Goal: Task Accomplishment & Management: Manage account settings

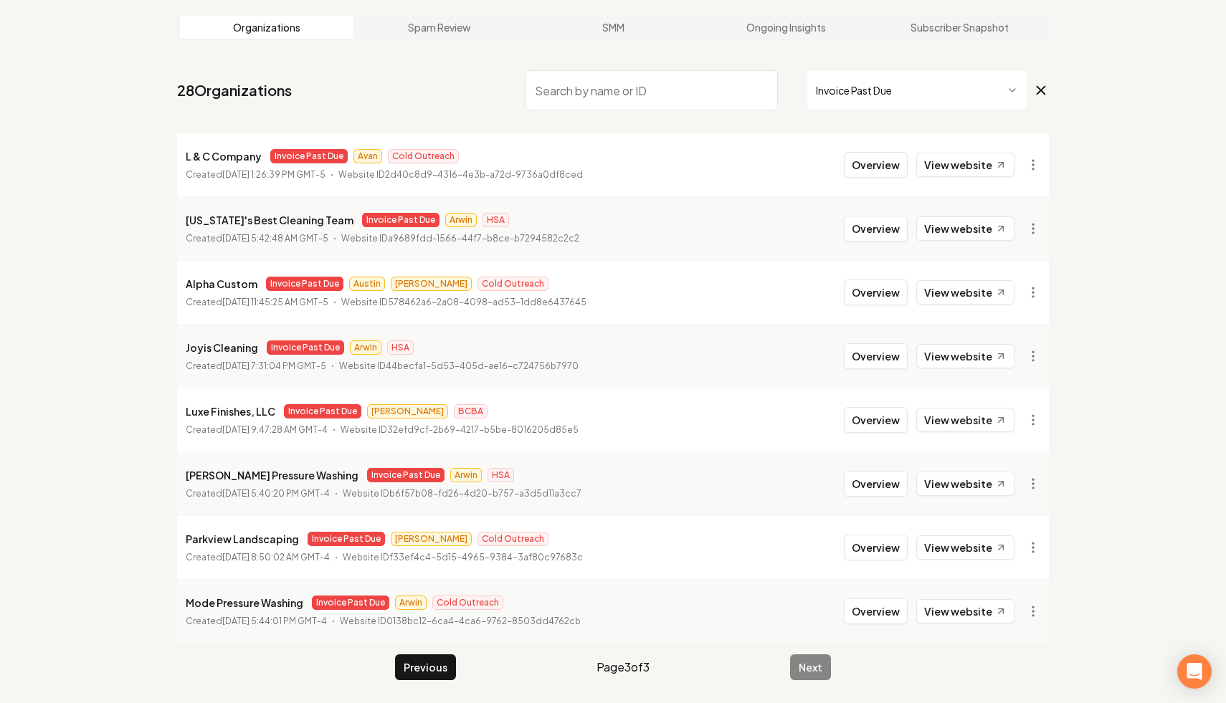
click at [652, 103] on input "search" at bounding box center [652, 90] width 252 height 40
paste input "[US_STATE] Top Plumbing"
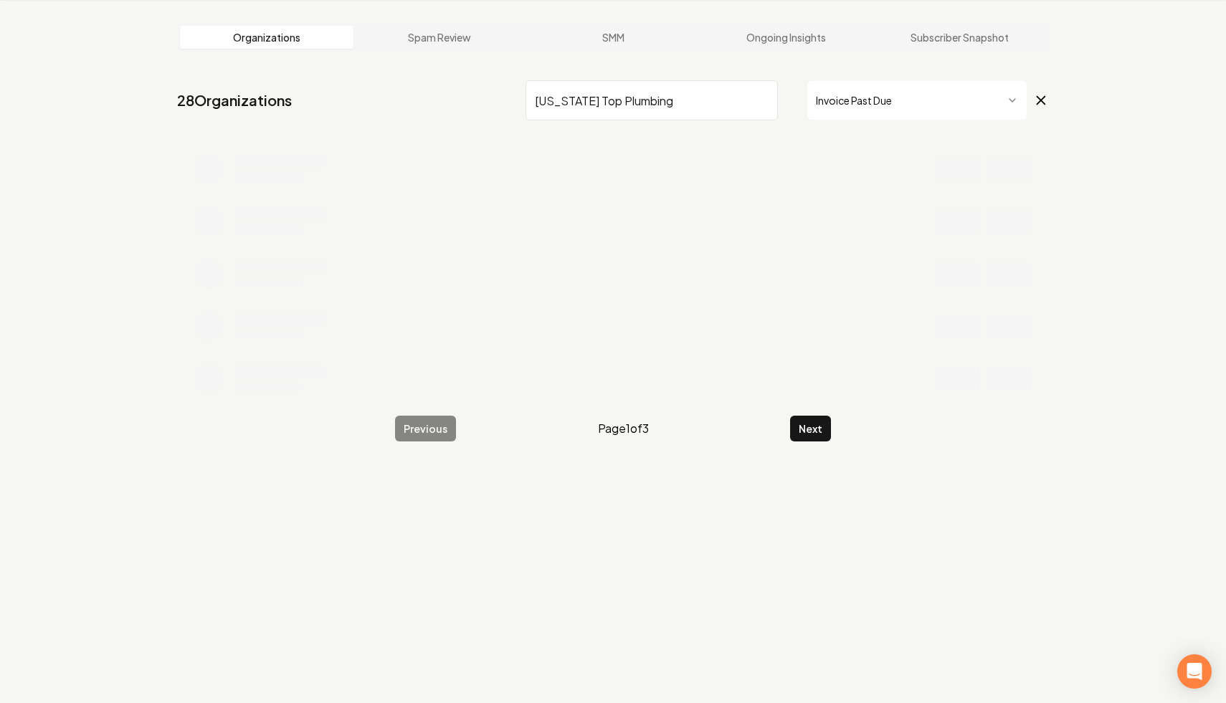
type input "[US_STATE] Top Plumbing"
click at [1040, 95] on icon at bounding box center [1041, 100] width 16 height 17
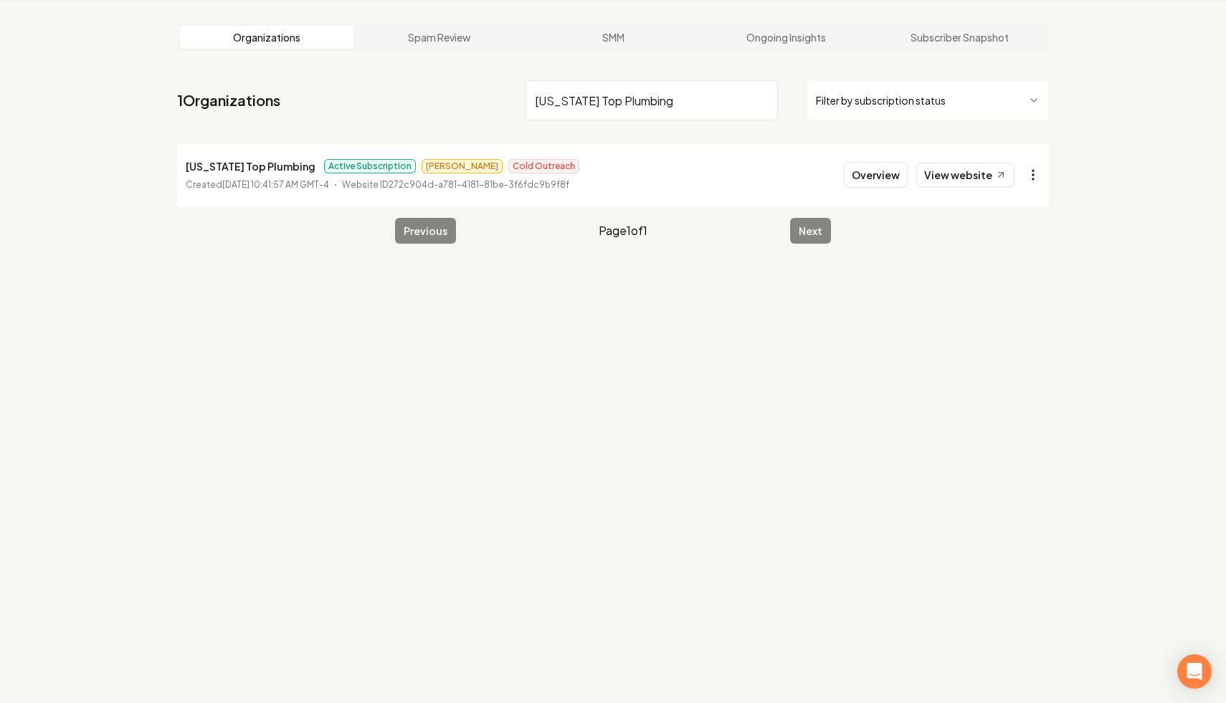
click at [1045, 175] on html "Dashboard Organization Rebolt Site Builder Organizations Spam Review SMM Ongoin…" at bounding box center [613, 297] width 1226 height 703
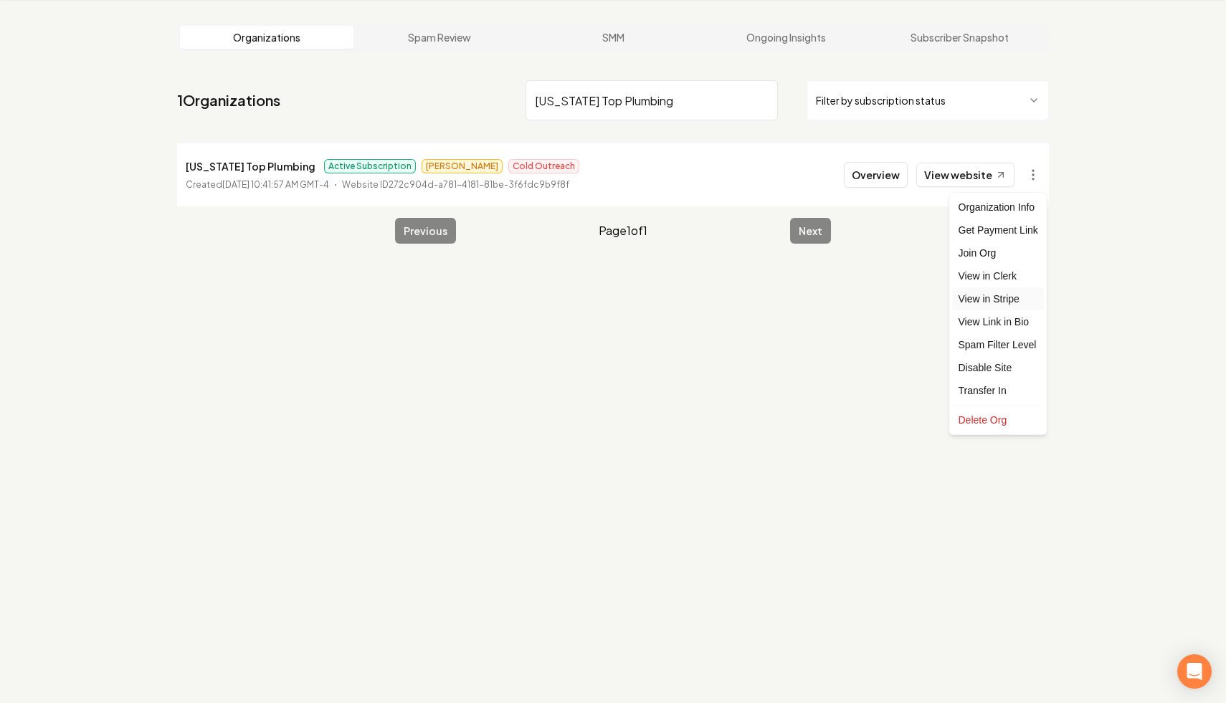
click at [1028, 303] on link "View in Stripe" at bounding box center [998, 298] width 91 height 23
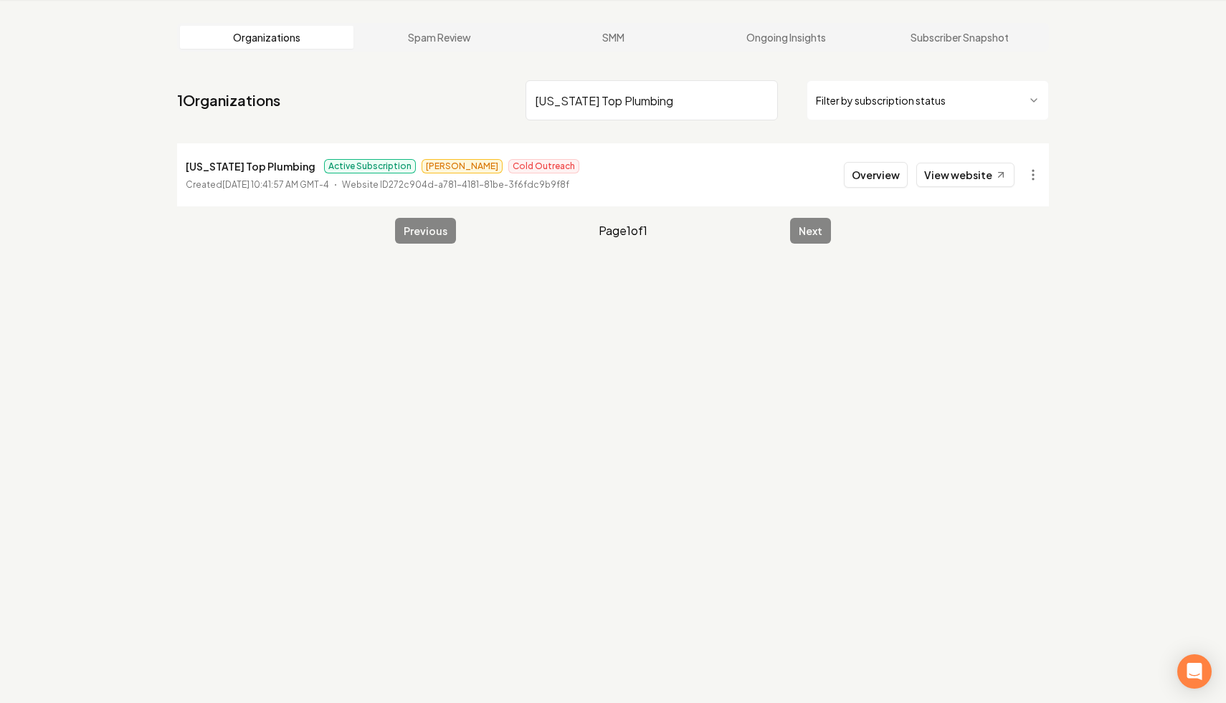
click at [764, 101] on input "Texas Top Plumbing" at bounding box center [652, 100] width 252 height 40
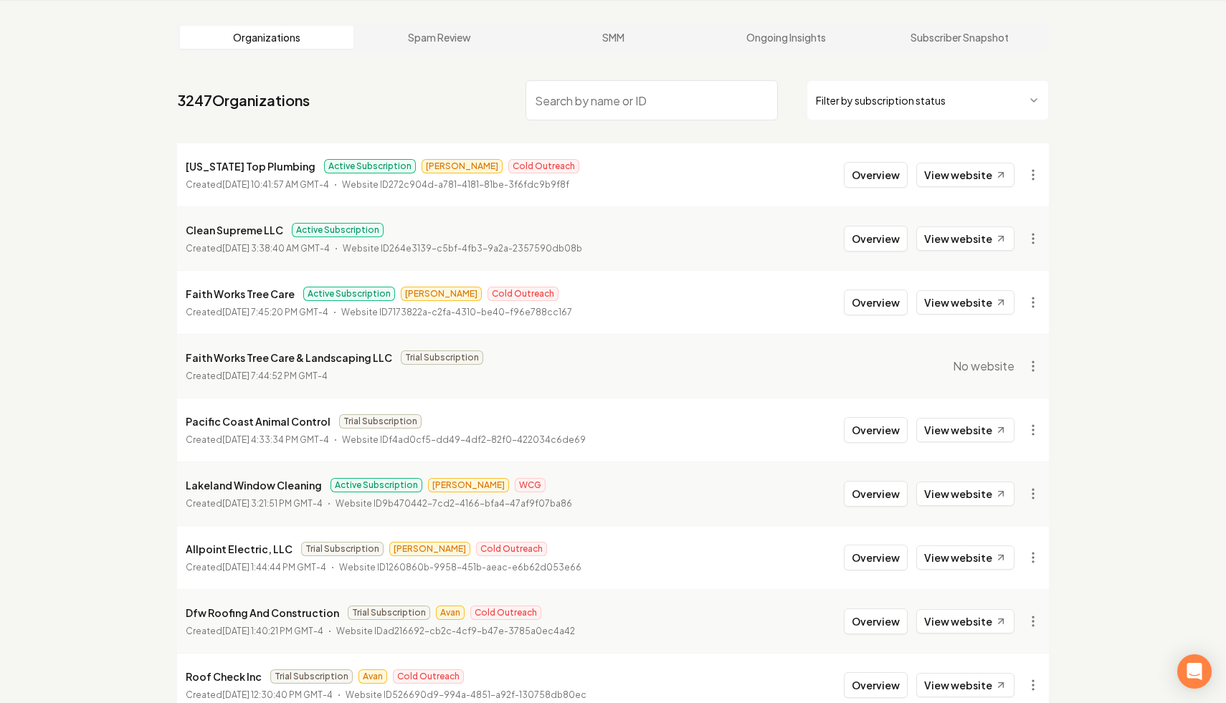
click at [933, 105] on html "Dashboard Organization Rebolt Site Builder Organizations Spam Review SMM Ongoin…" at bounding box center [613, 297] width 1226 height 703
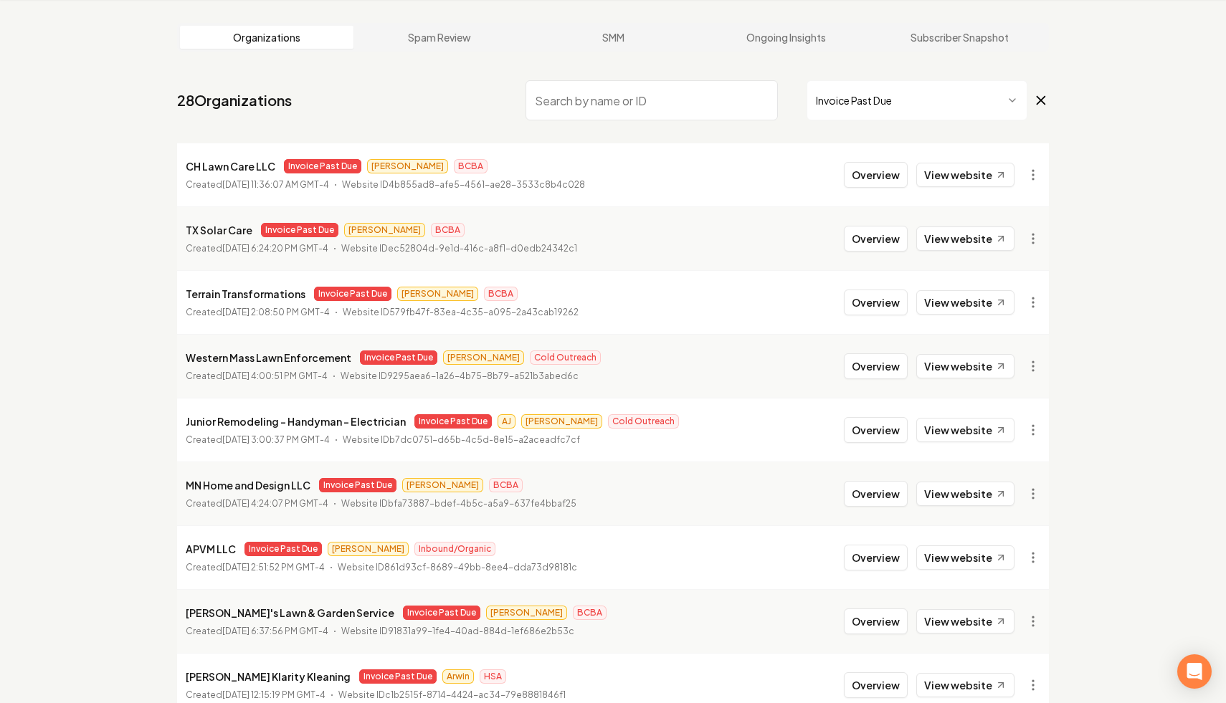
click at [54, 243] on div "Organizations Spam Review SMM Ongoing Insights Subscriber Snapshot 28 Organizat…" at bounding box center [613, 420] width 1226 height 841
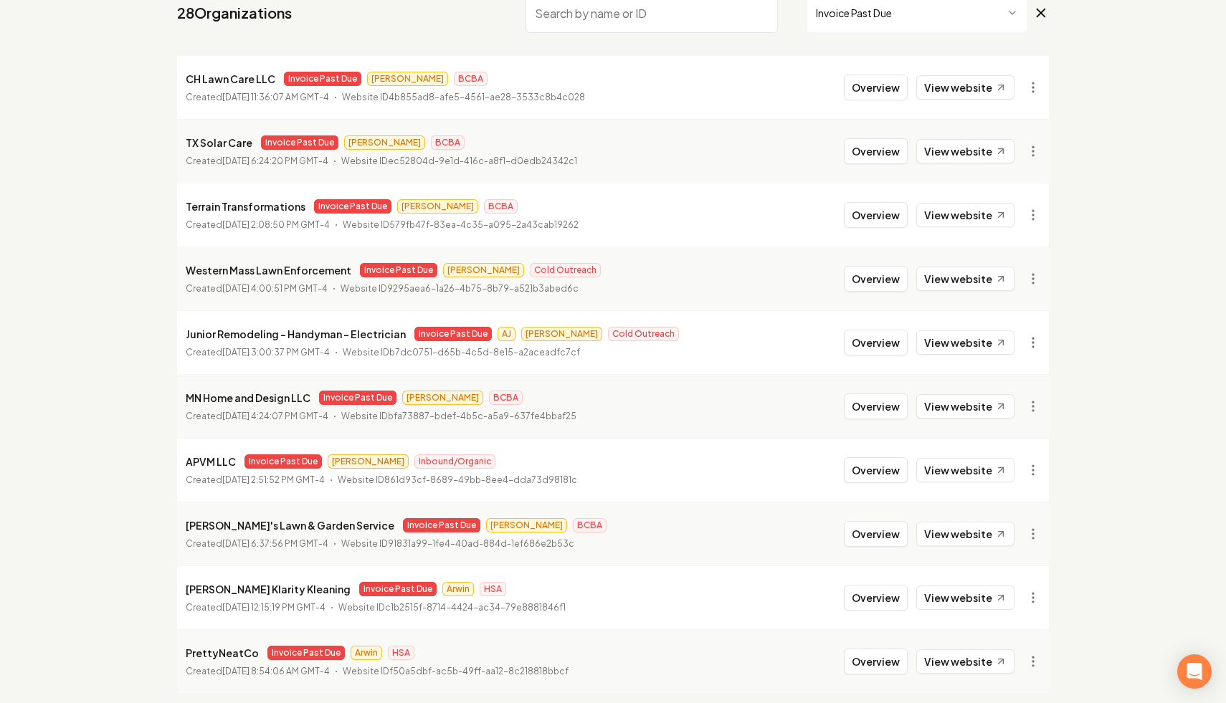
scroll to position [192, 0]
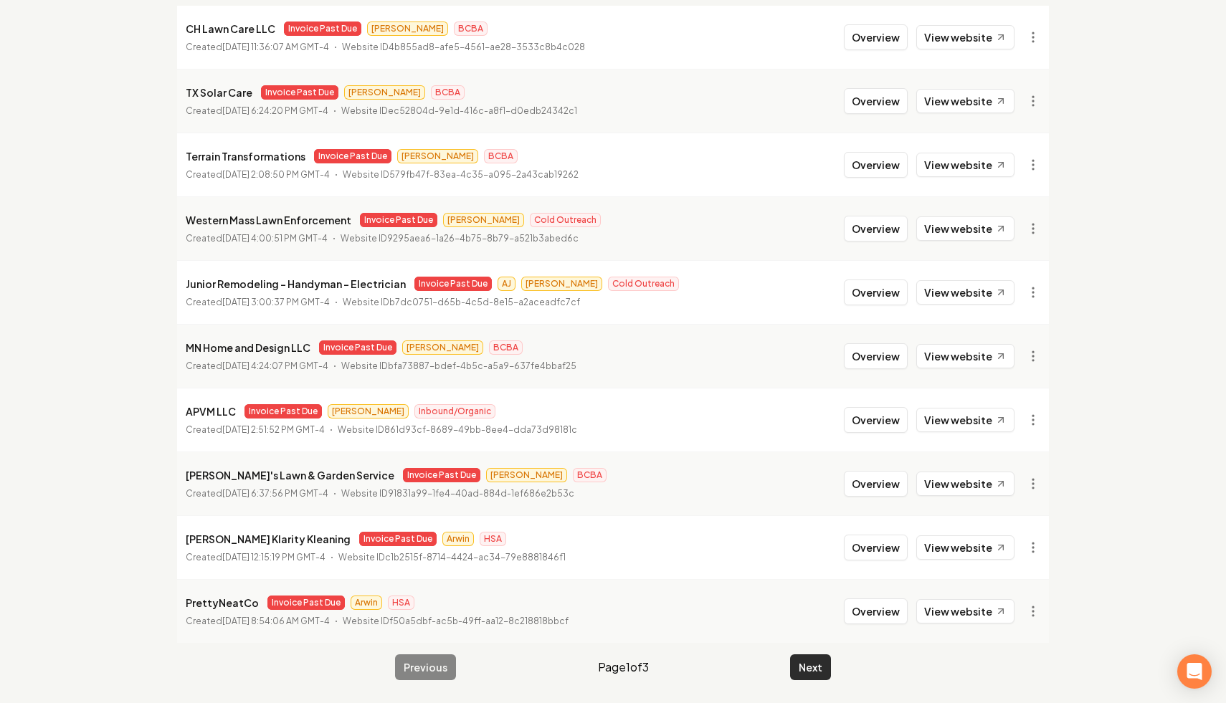
click at [813, 666] on button "Next" at bounding box center [810, 668] width 41 height 26
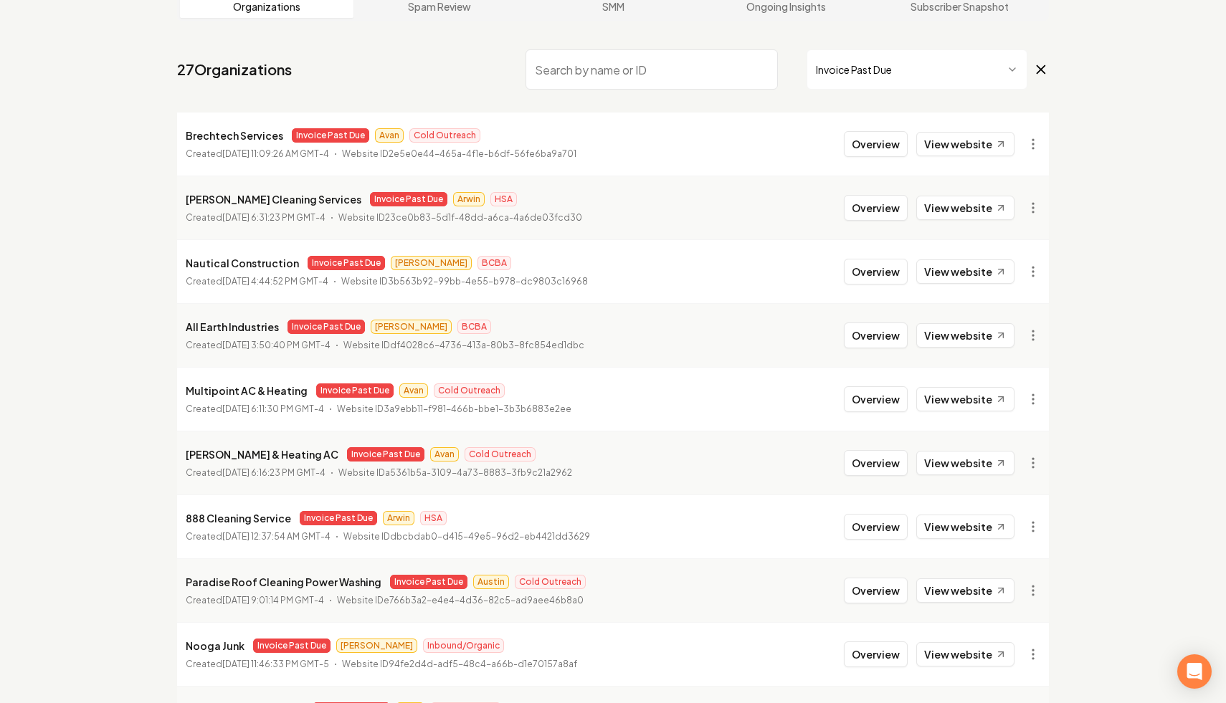
scroll to position [192, 0]
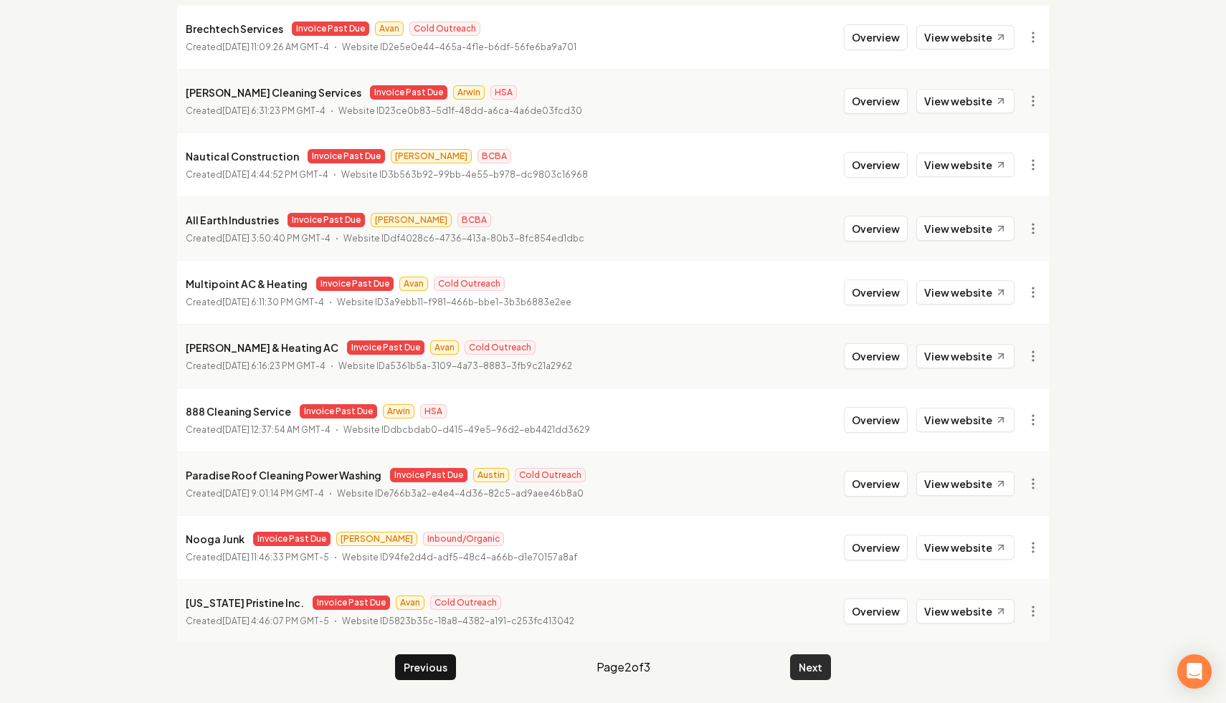
click at [812, 671] on button "Next" at bounding box center [810, 668] width 41 height 26
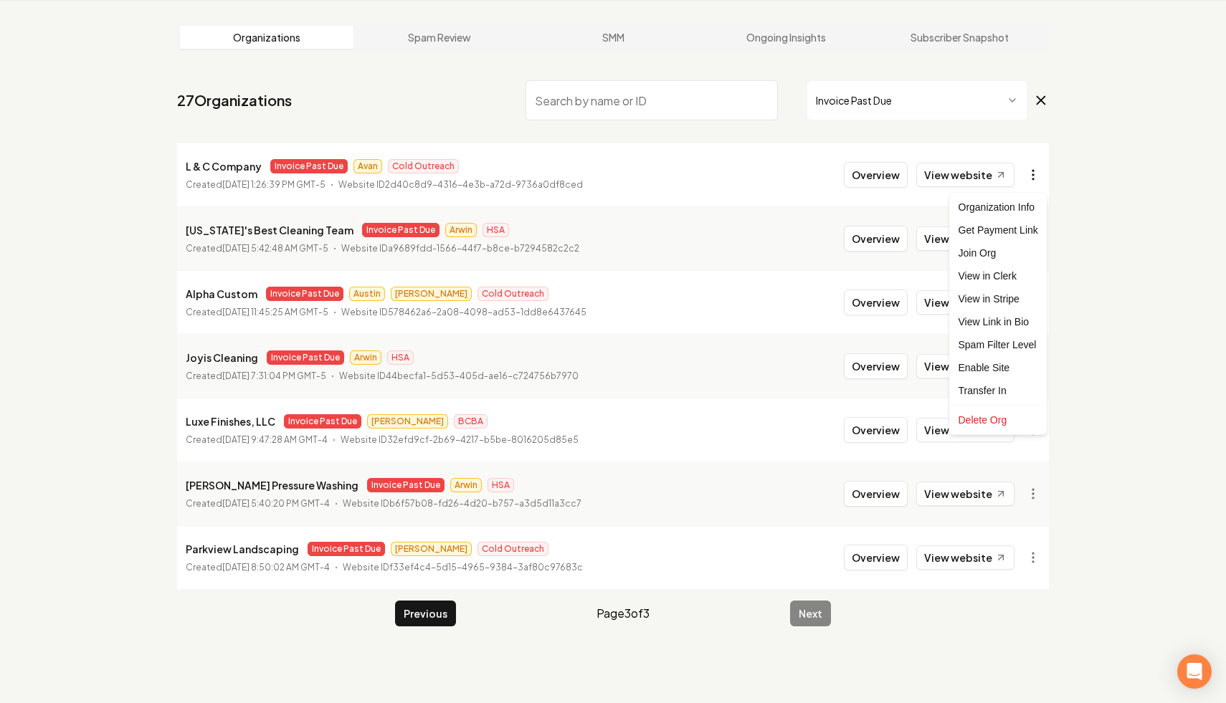
click at [1026, 182] on html "Dashboard Organization Rebolt Site Builder Organizations Spam Review SMM Ongoin…" at bounding box center [613, 297] width 1226 height 703
click at [1009, 303] on link "View in Stripe" at bounding box center [998, 298] width 91 height 23
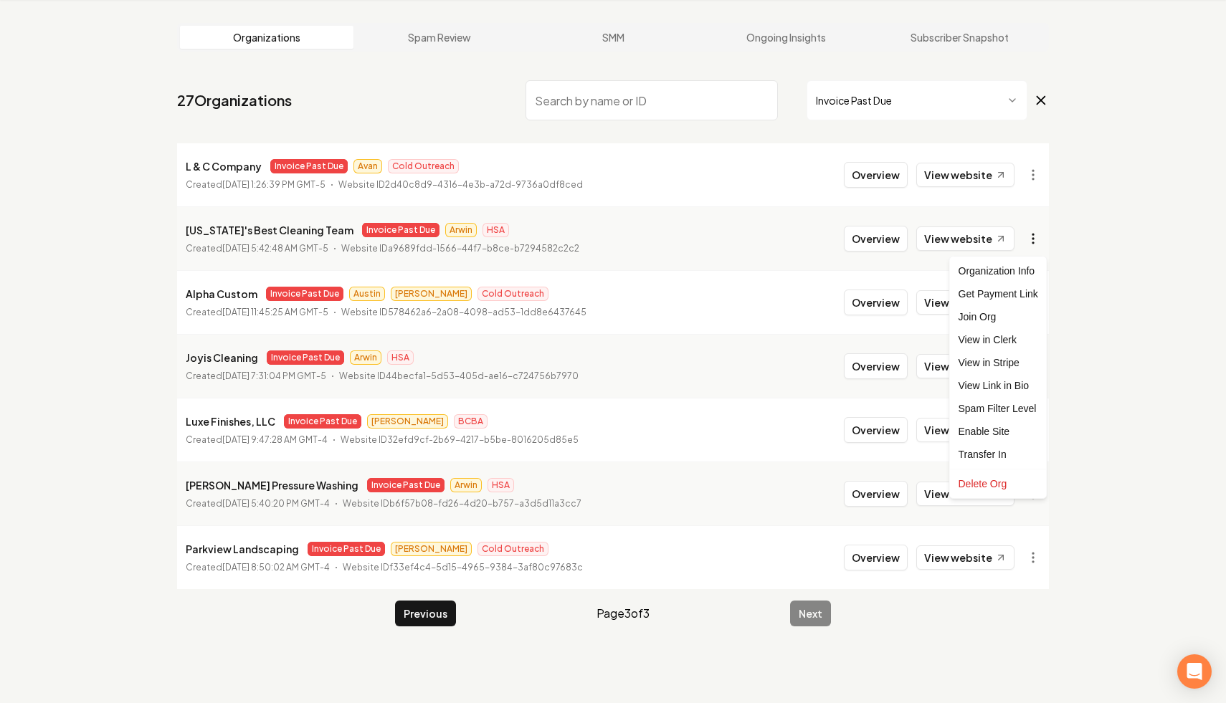
click at [1035, 240] on html "Dashboard Organization Rebolt Site Builder Organizations Spam Review SMM Ongoin…" at bounding box center [613, 297] width 1226 height 703
click at [1126, 369] on html "Dashboard Organization Rebolt Site Builder Organizations Spam Review SMM Ongoin…" at bounding box center [613, 297] width 1226 height 703
click at [432, 617] on button "Previous" at bounding box center [425, 614] width 61 height 26
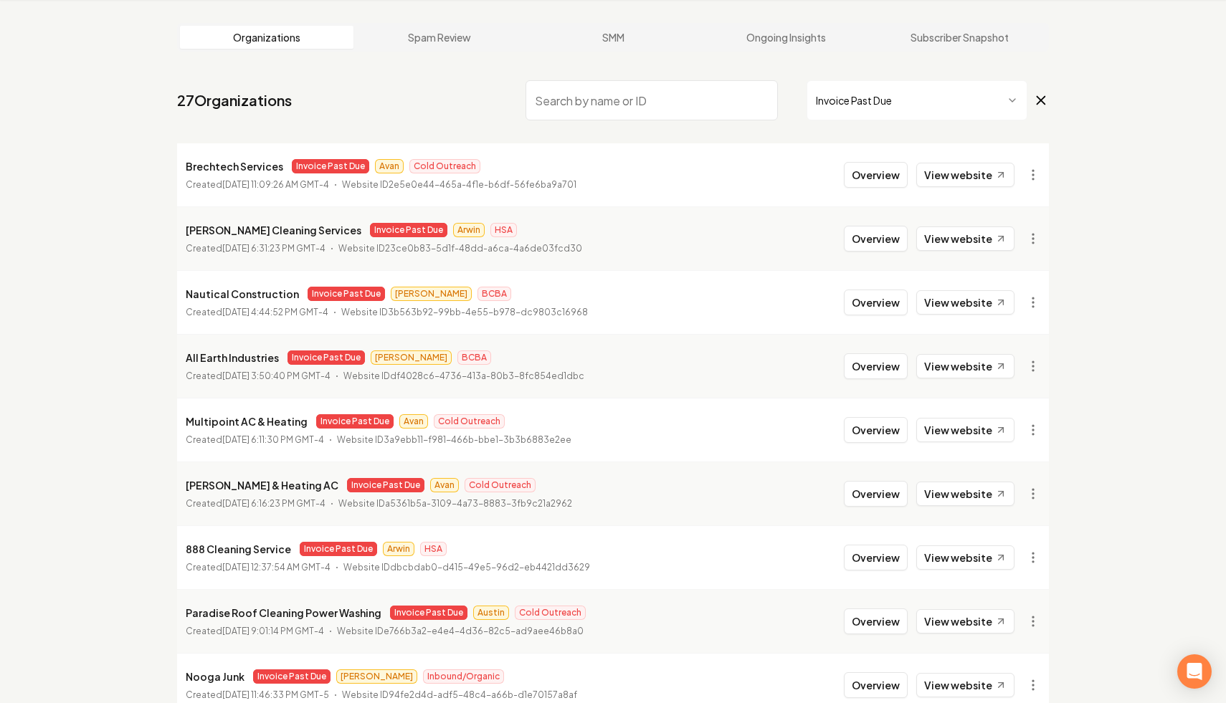
click at [741, 108] on input "search" at bounding box center [652, 100] width 252 height 40
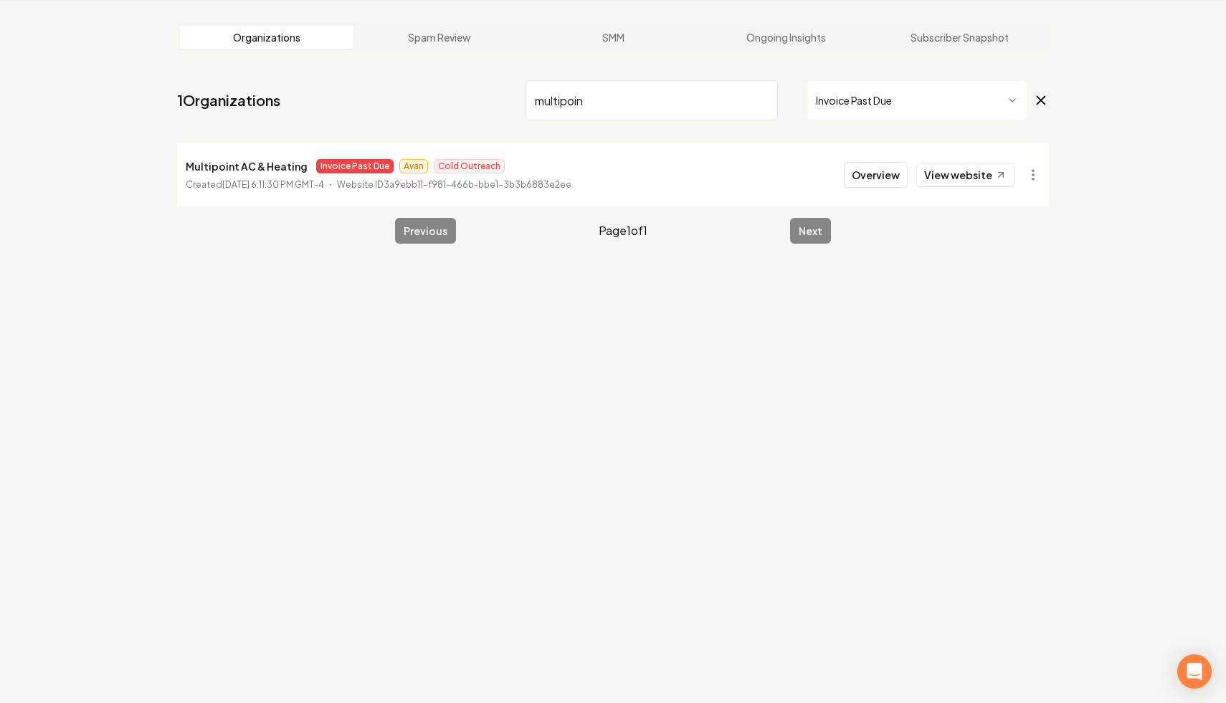
drag, startPoint x: 604, startPoint y: 99, endPoint x: 389, endPoint y: 77, distance: 216.2
click at [389, 77] on nav "1 Organizations multipoin Invoice Past Due" at bounding box center [613, 106] width 872 height 63
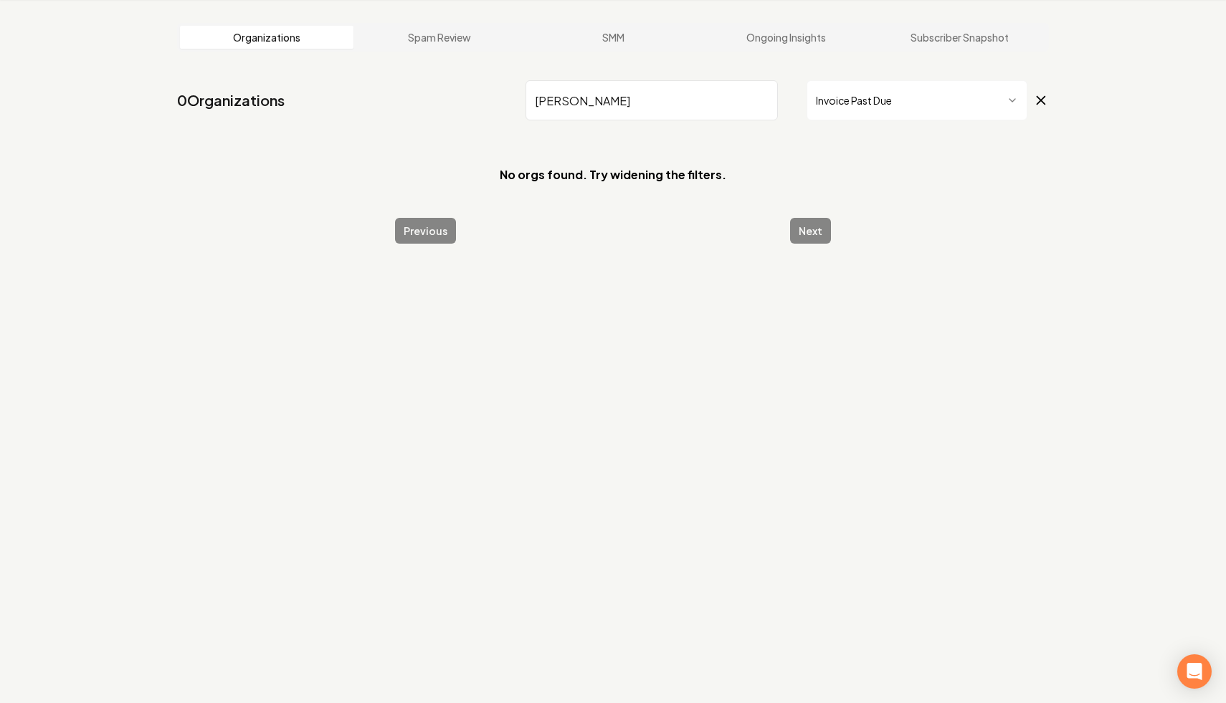
drag, startPoint x: 634, startPoint y: 95, endPoint x: 457, endPoint y: 91, distance: 177.1
click at [457, 91] on nav "0 Organizations martin Invoice Past Due" at bounding box center [613, 106] width 872 height 63
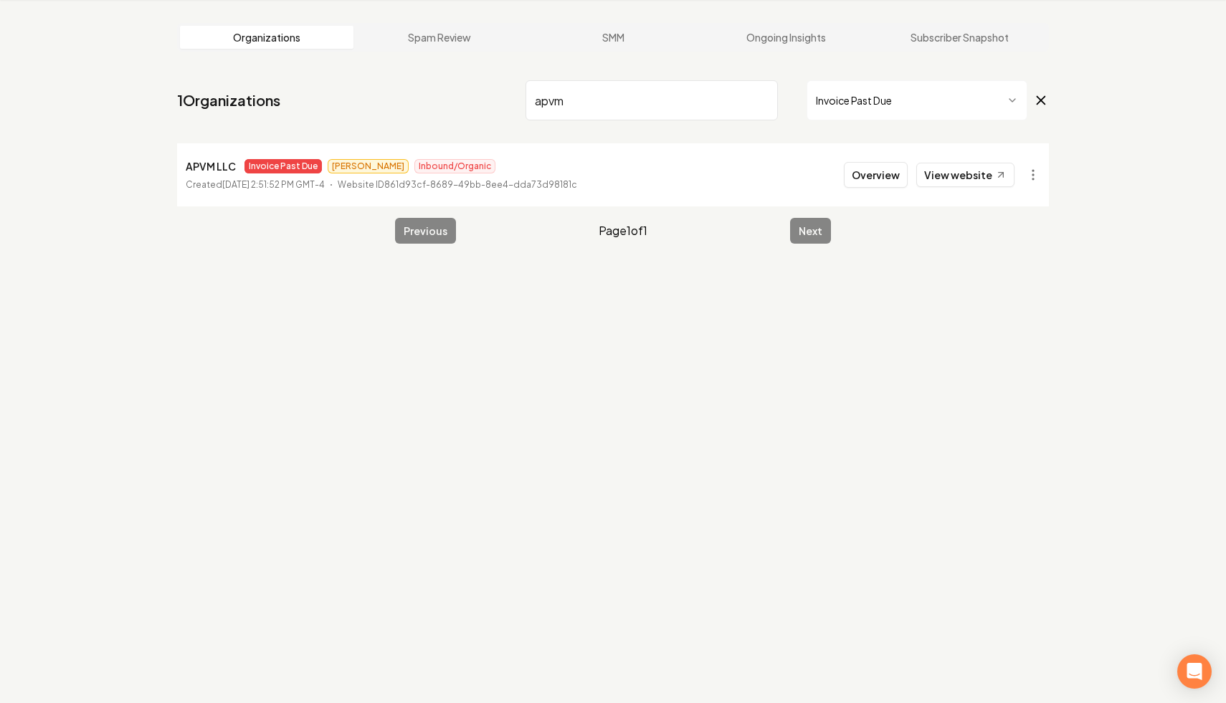
type input "apvm"
click at [763, 103] on input "apvm" at bounding box center [652, 100] width 252 height 40
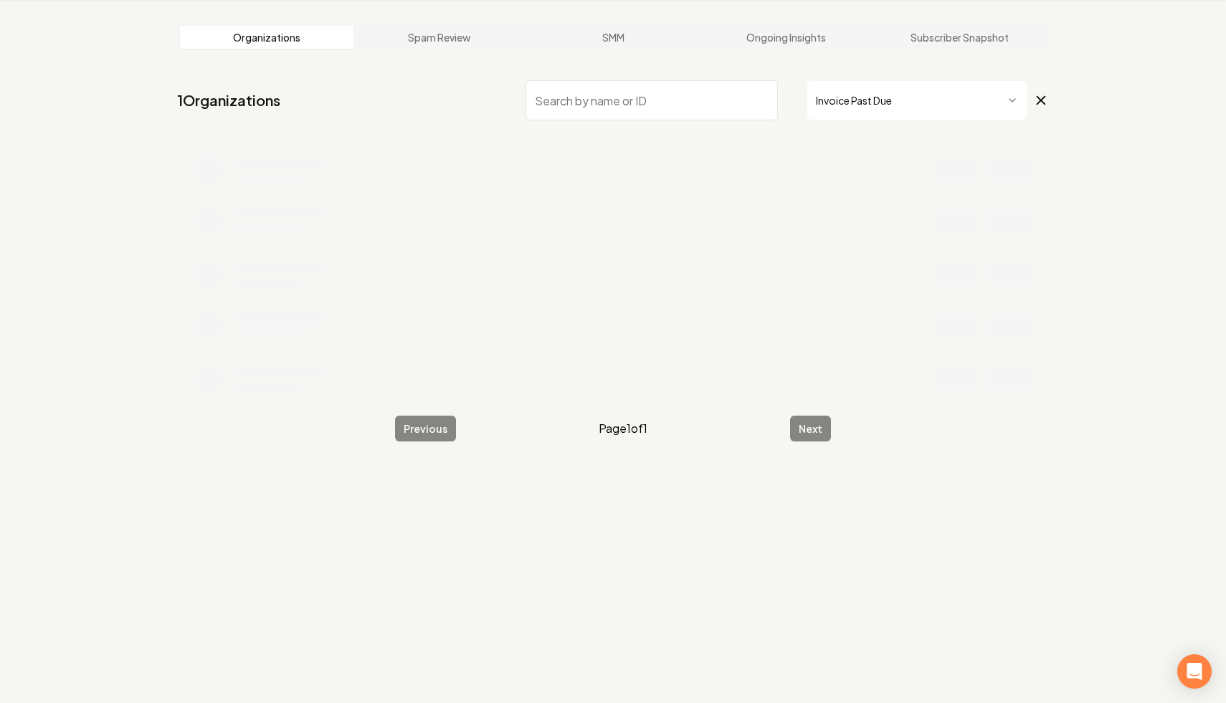
click at [1040, 99] on icon at bounding box center [1041, 101] width 8 height 8
click at [655, 104] on input "search" at bounding box center [652, 100] width 252 height 40
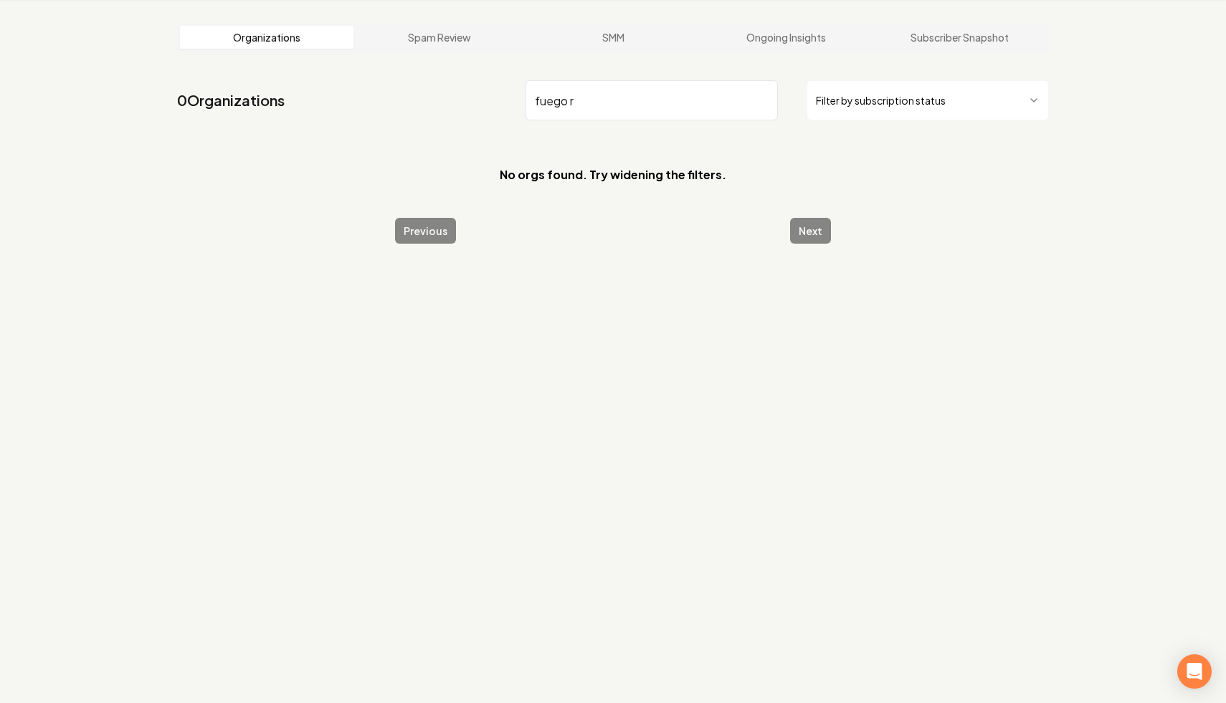
drag, startPoint x: 612, startPoint y: 90, endPoint x: 636, endPoint y: 96, distance: 24.5
click at [636, 96] on input "fuego r" at bounding box center [652, 100] width 252 height 40
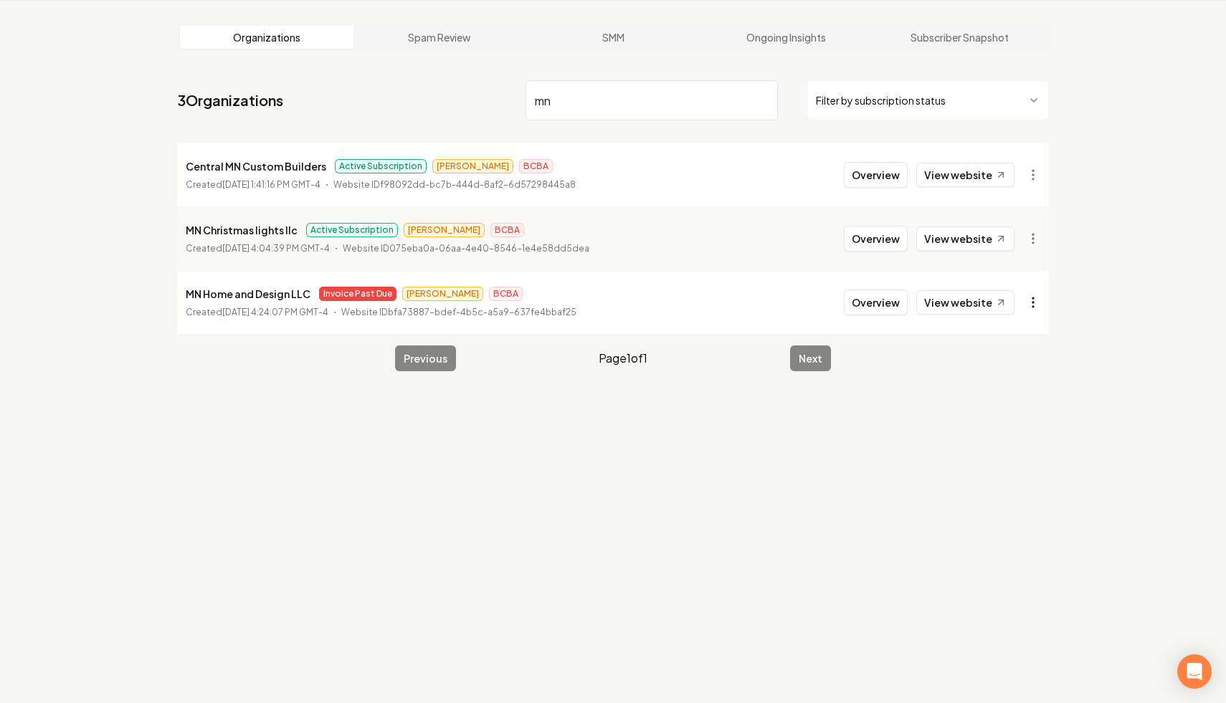
type input "mn"
click at [1031, 298] on html "Dashboard Organization Rebolt Site Builder Organizations Spam Review SMM Ongoin…" at bounding box center [613, 297] width 1226 height 703
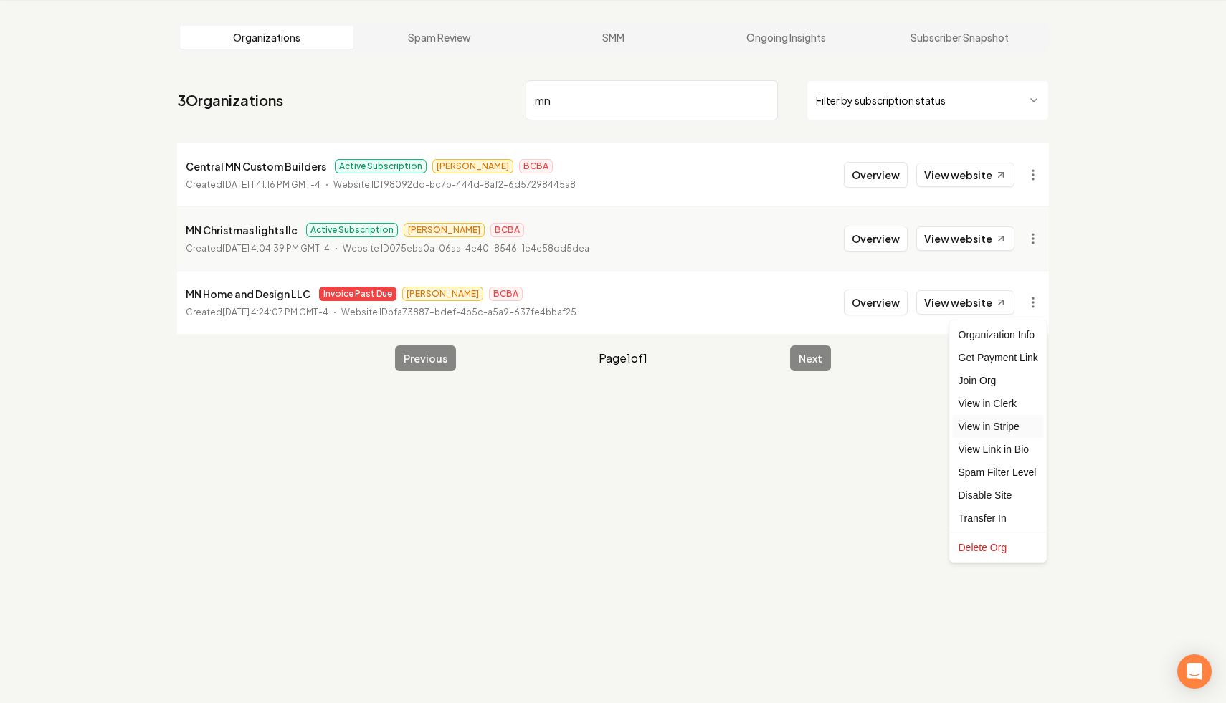
click at [1003, 422] on link "View in Stripe" at bounding box center [998, 426] width 91 height 23
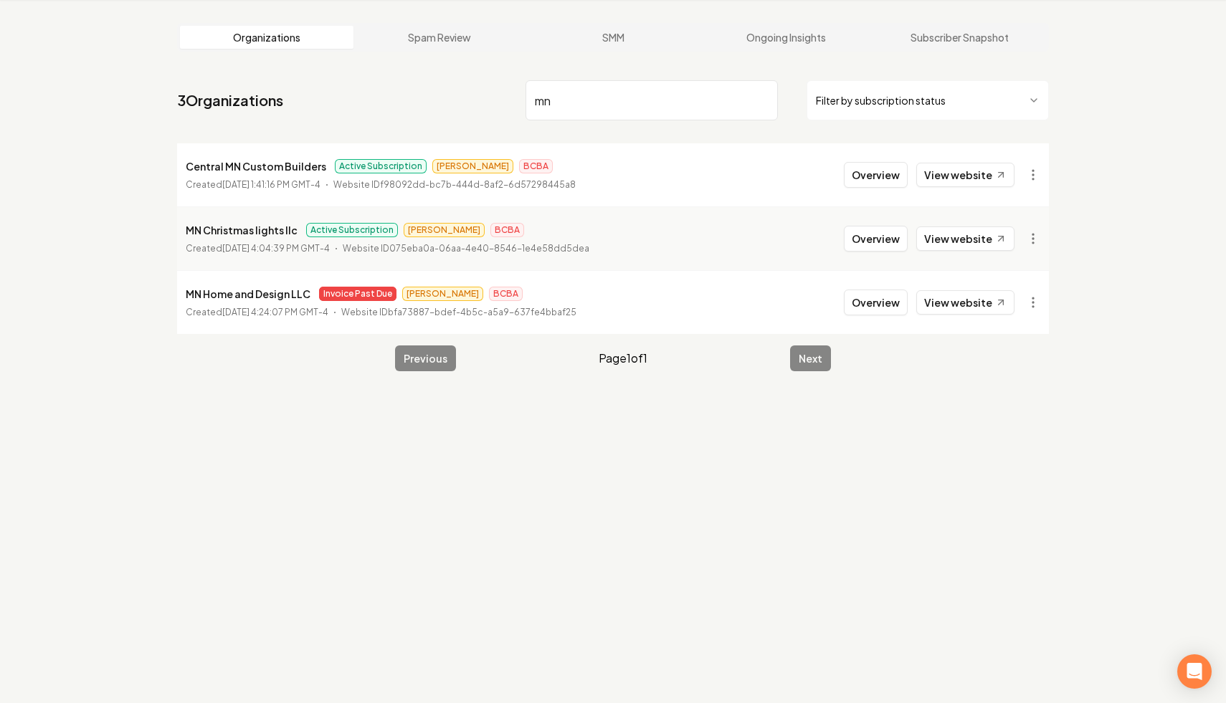
click at [757, 99] on input "mn" at bounding box center [652, 100] width 252 height 40
click at [766, 99] on input "mn" at bounding box center [652, 100] width 252 height 40
click at [690, 100] on input "search" at bounding box center [652, 100] width 252 height 40
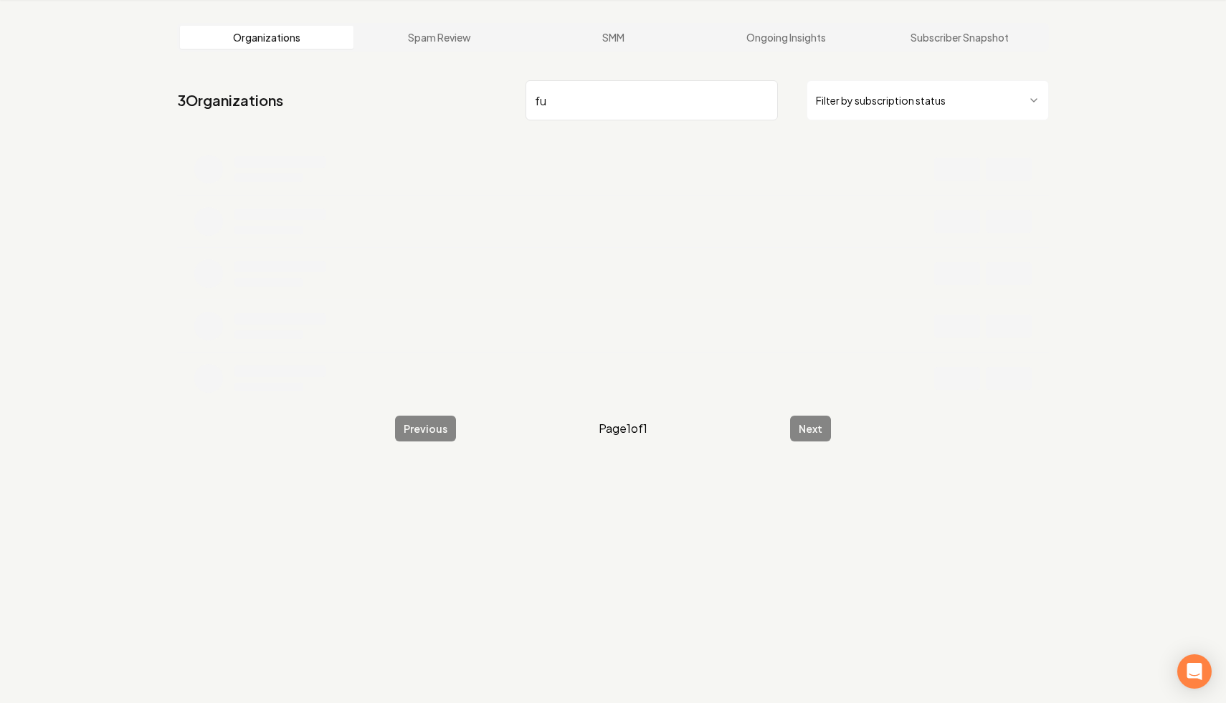
type input "f"
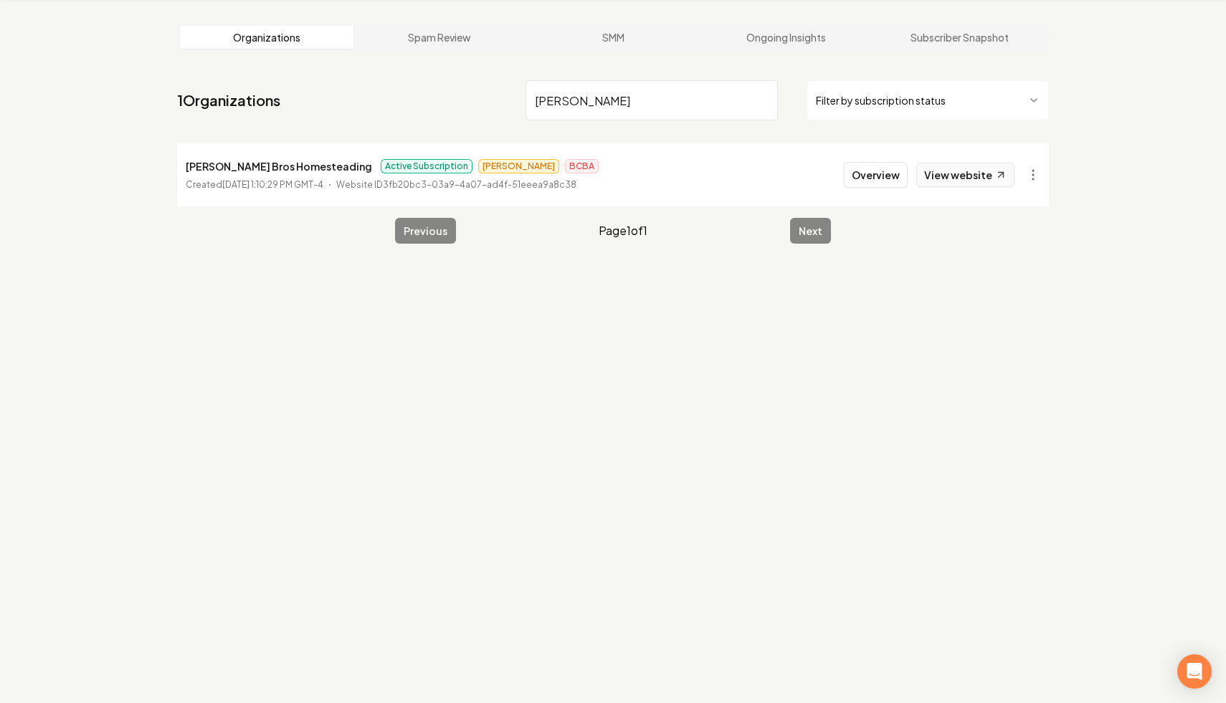
type input "duffy"
click at [975, 171] on link "View website" at bounding box center [965, 175] width 98 height 24
click at [765, 100] on input "duffy" at bounding box center [652, 100] width 252 height 40
click at [902, 100] on html "Dashboard Organization Rebolt Site Builder Organizations Spam Review SMM Ongoin…" at bounding box center [613, 297] width 1226 height 703
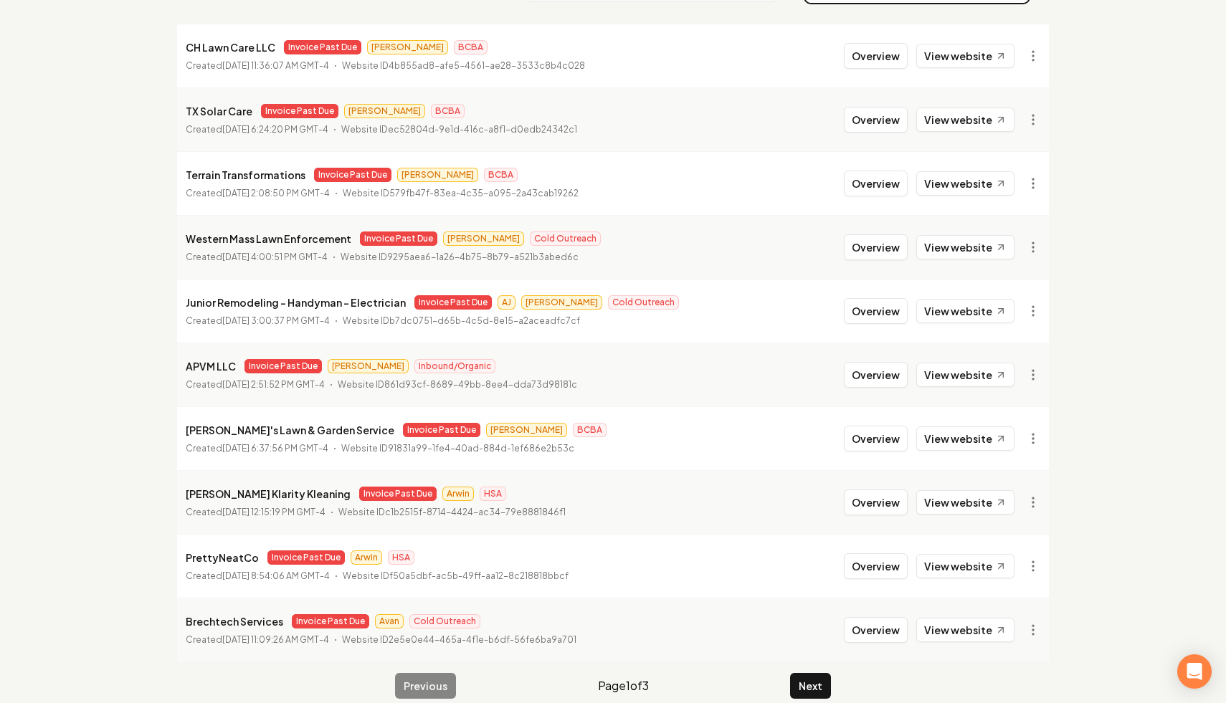
scroll to position [174, 0]
click at [1128, 163] on div "Organizations Spam Review SMM Ongoing Insights Subscriber Snapshot 26 Organizat…" at bounding box center [613, 300] width 1226 height 841
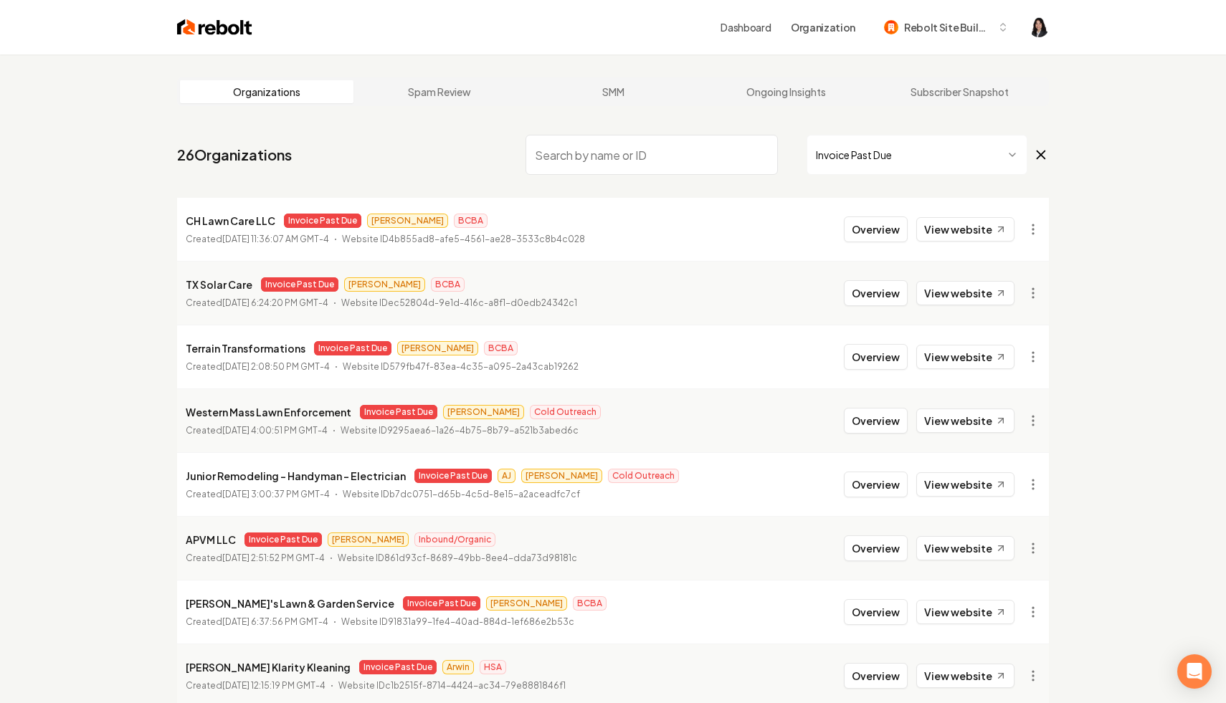
click at [1040, 153] on icon at bounding box center [1041, 155] width 8 height 8
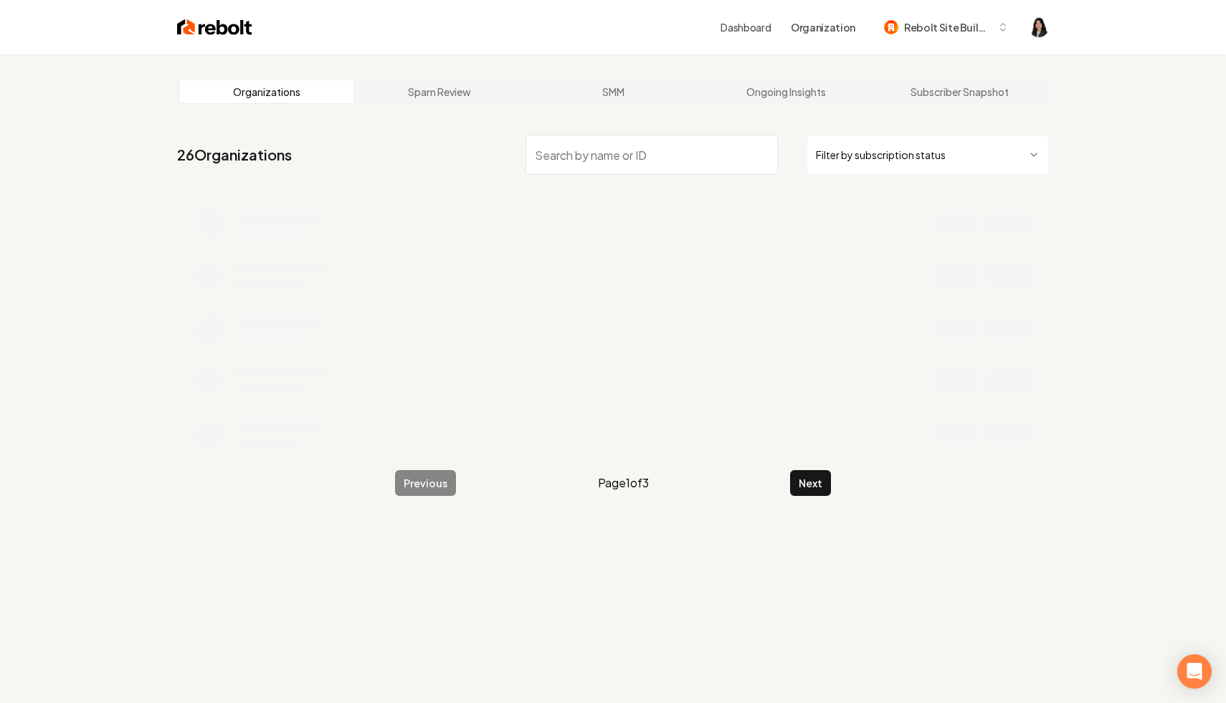
click at [702, 147] on input "search" at bounding box center [652, 155] width 252 height 40
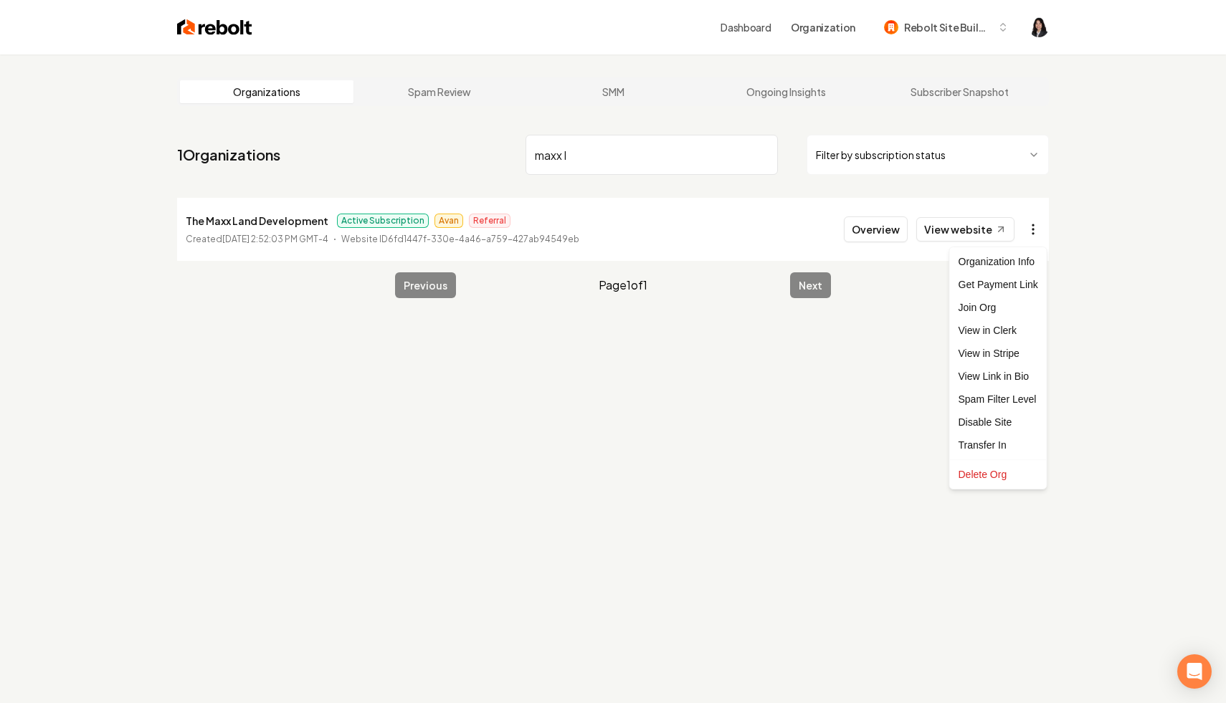
click at [1031, 217] on html "Dashboard Organization Rebolt Site Builder Organizations Spam Review SMM Ongoin…" at bounding box center [613, 351] width 1226 height 703
click at [1024, 359] on link "View in Stripe" at bounding box center [998, 353] width 91 height 23
drag, startPoint x: 624, startPoint y: 160, endPoint x: 444, endPoint y: 138, distance: 181.3
click at [444, 138] on nav "1 Organizations maxx l Filter by subscription status" at bounding box center [613, 160] width 872 height 63
paste input "Aligned Solutions"
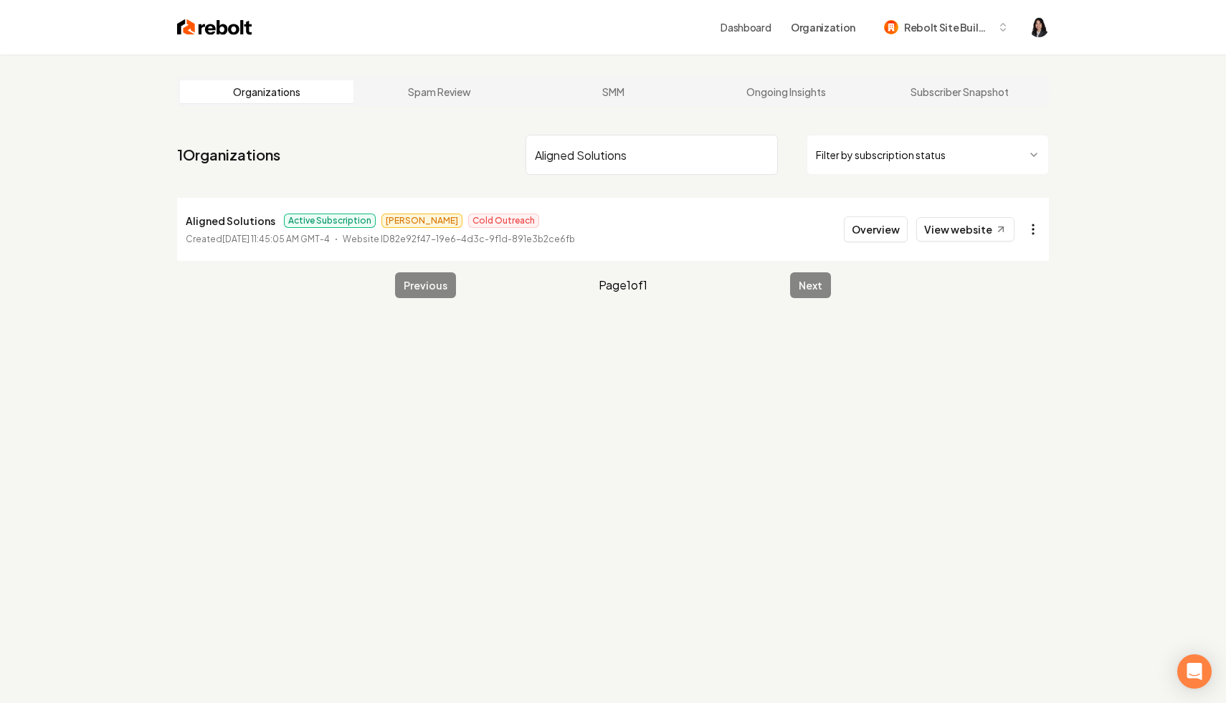
type input "Aligned Solutions"
click at [1031, 226] on html "Dashboard Organization Rebolt Site Builder Organizations Spam Review SMM Ongoin…" at bounding box center [613, 351] width 1226 height 703
click at [1013, 358] on link "View in Stripe" at bounding box center [998, 353] width 91 height 23
click at [761, 154] on input "Aligned Solutions" at bounding box center [652, 155] width 252 height 40
paste input "Cornerstone Brick Paving and Steve Hampton"
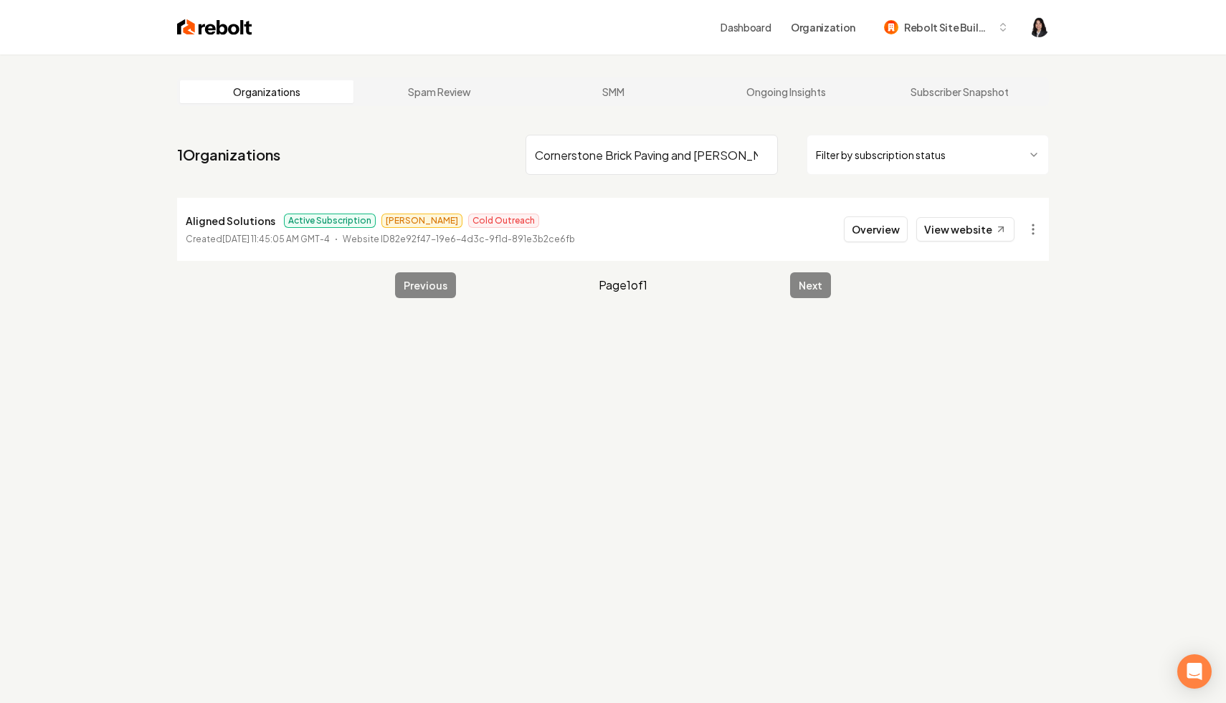
scroll to position [0, 22]
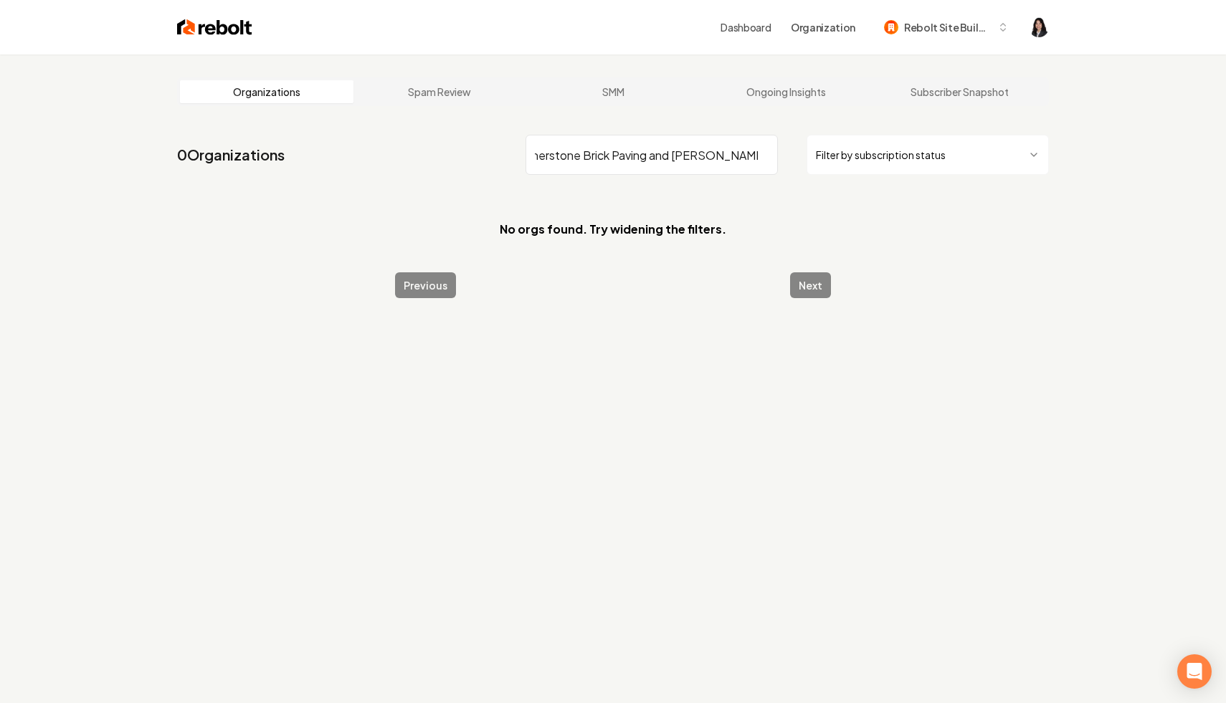
click at [655, 155] on input "Cornerstone Brick Paving and Steve Hampton" at bounding box center [652, 155] width 252 height 40
drag, startPoint x: 652, startPoint y: 155, endPoint x: 931, endPoint y: 176, distance: 280.4
click at [931, 176] on nav "0 Organizations Cornerstone Brick Paving and Steve Hampton Filter by subscripti…" at bounding box center [613, 160] width 872 height 63
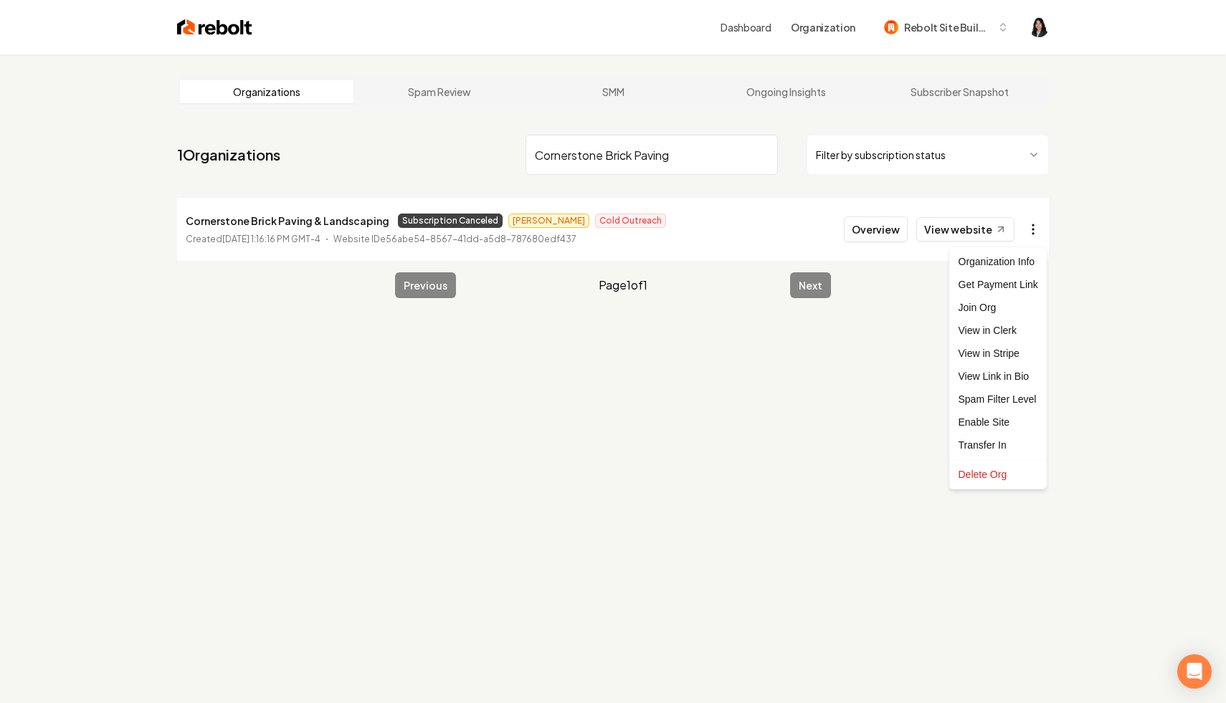
click at [1032, 232] on html "Dashboard Organization Rebolt Site Builder Organizations Spam Review SMM Ongoin…" at bounding box center [613, 351] width 1226 height 703
click at [1002, 361] on link "View in Stripe" at bounding box center [998, 353] width 91 height 23
click at [712, 151] on input "Cornerstone Brick Paving" at bounding box center [652, 155] width 252 height 40
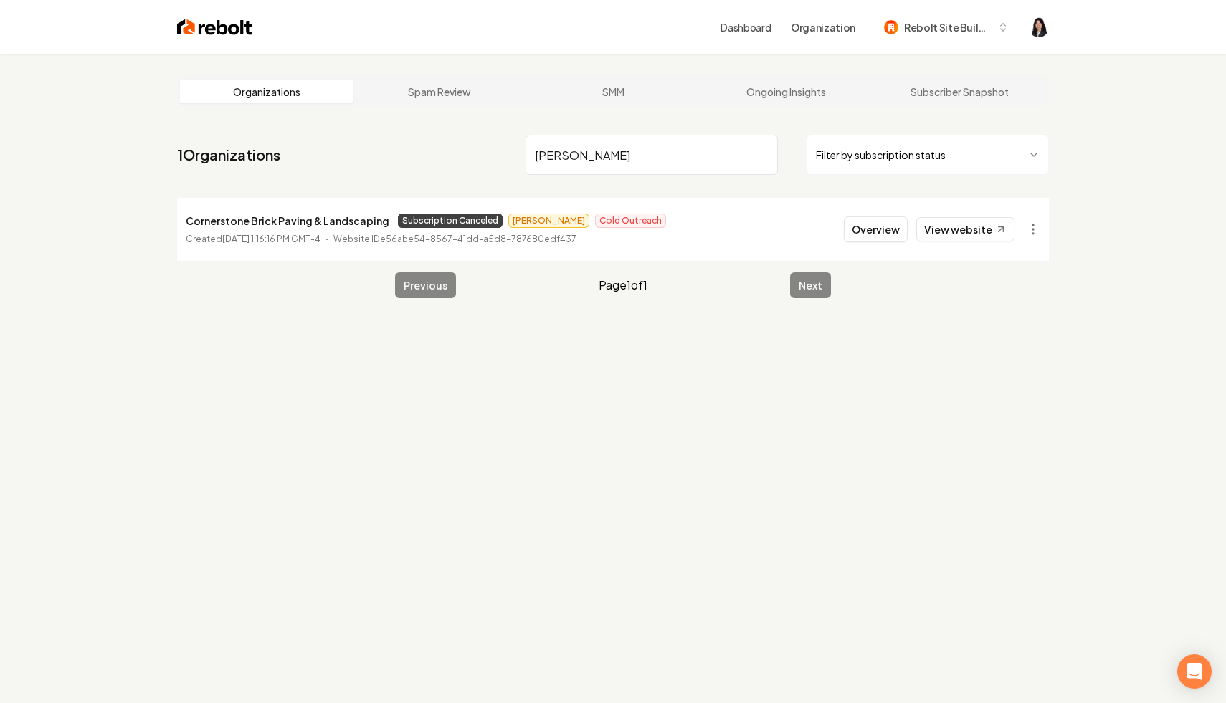
type input "steve hamp"
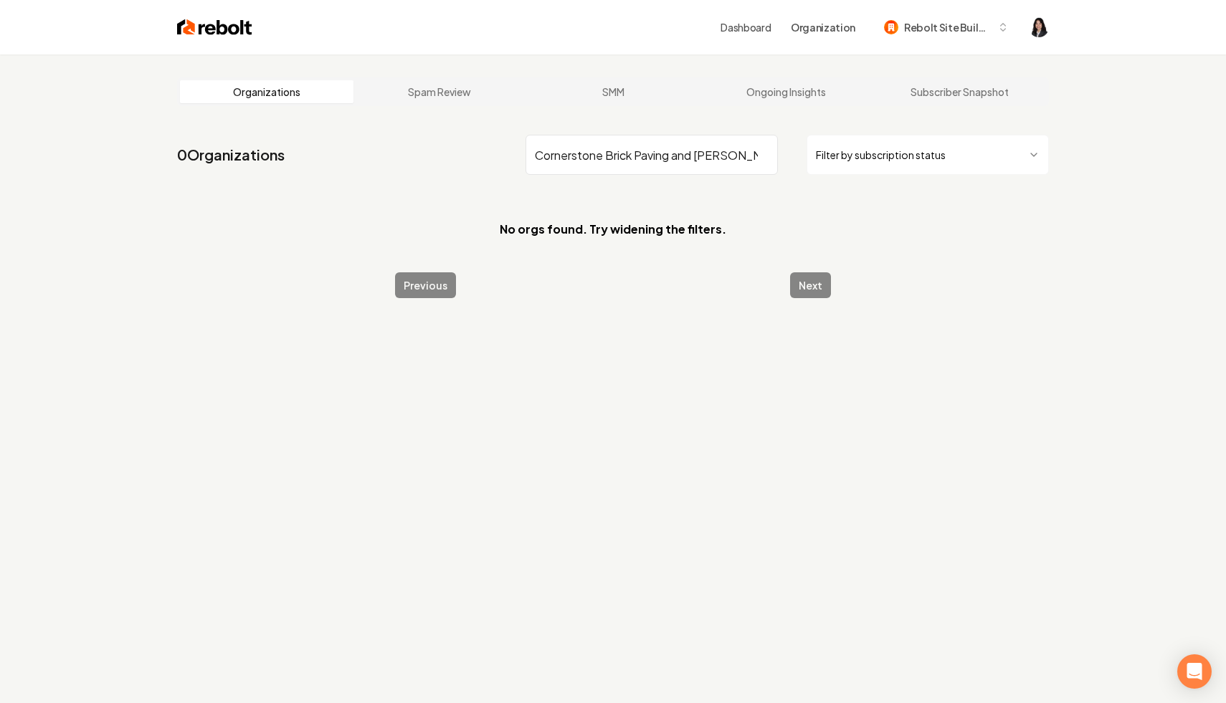
scroll to position [0, 22]
drag, startPoint x: 650, startPoint y: 158, endPoint x: 961, endPoint y: 177, distance: 311.8
click at [961, 177] on nav "0 Organizations Cornerstone Brick Paving and Steve Hampton Filter by subscripti…" at bounding box center [613, 160] width 872 height 63
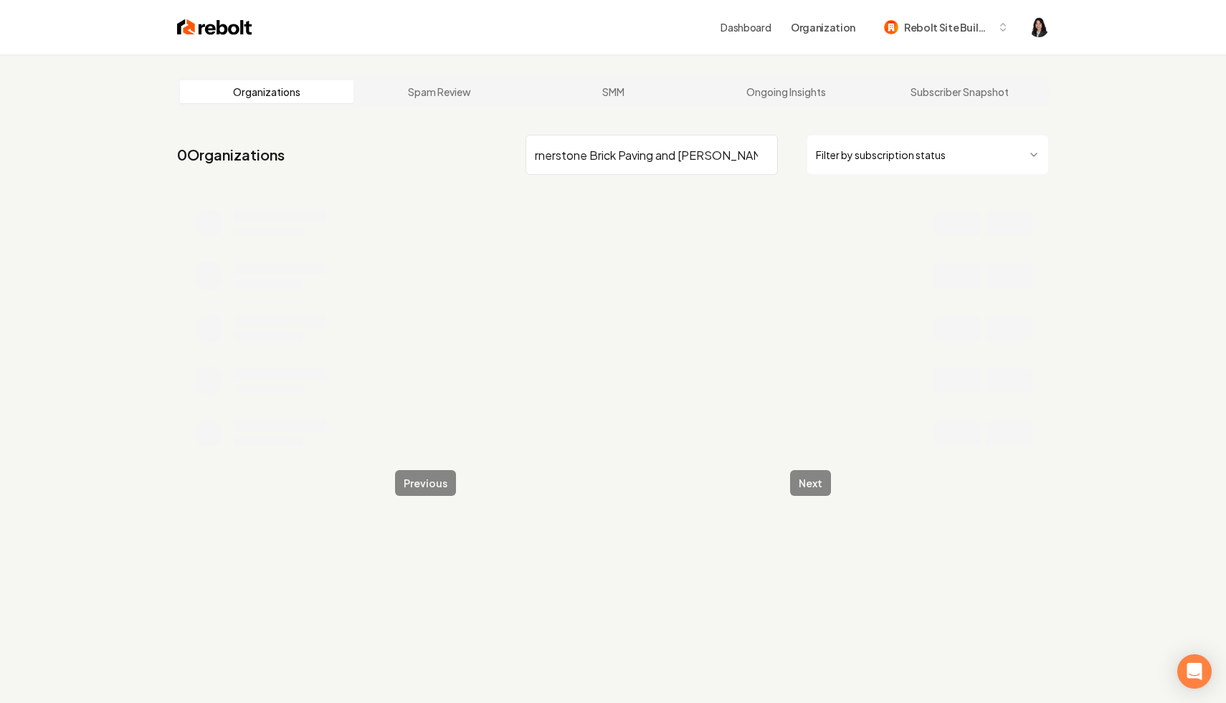
scroll to position [0, 9]
type input "Cornerstone Brick Paving"
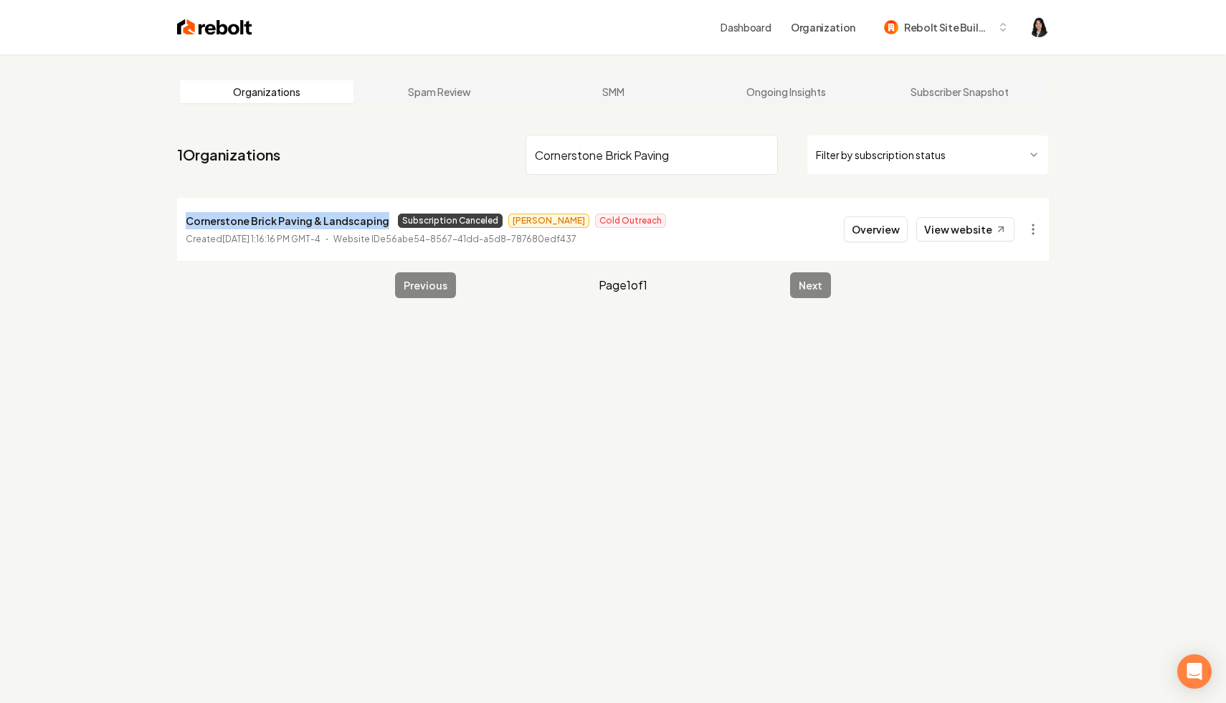
drag, startPoint x: 382, startPoint y: 222, endPoint x: 161, endPoint y: 223, distance: 221.5
click at [161, 223] on main "Organizations Spam Review SMM Ongoing Insights Subscriber Snapshot 1 Organizati…" at bounding box center [613, 187] width 918 height 267
copy p "Cornerstone Brick Paving & Landscaping"
click at [759, 156] on input "Cornerstone Brick Paving" at bounding box center [652, 155] width 252 height 40
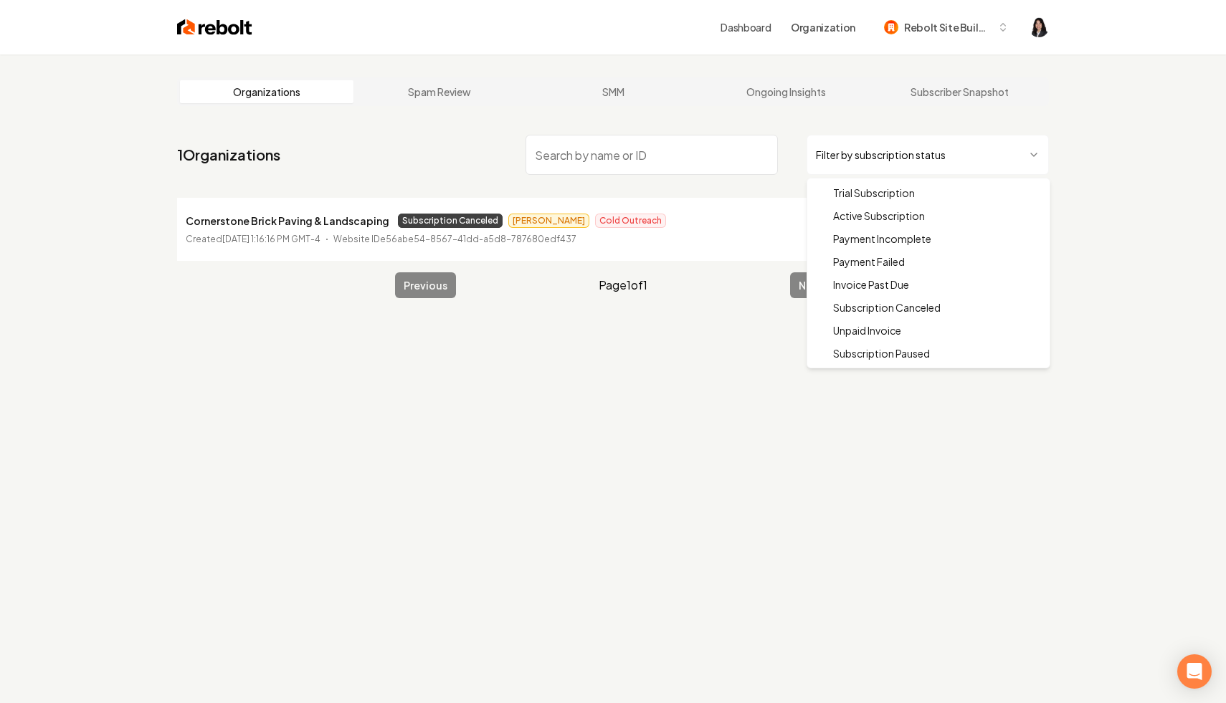
click at [883, 166] on html "Dashboard Organization Rebolt Site Builder Organizations Spam Review SMM Ongoin…" at bounding box center [613, 351] width 1226 height 703
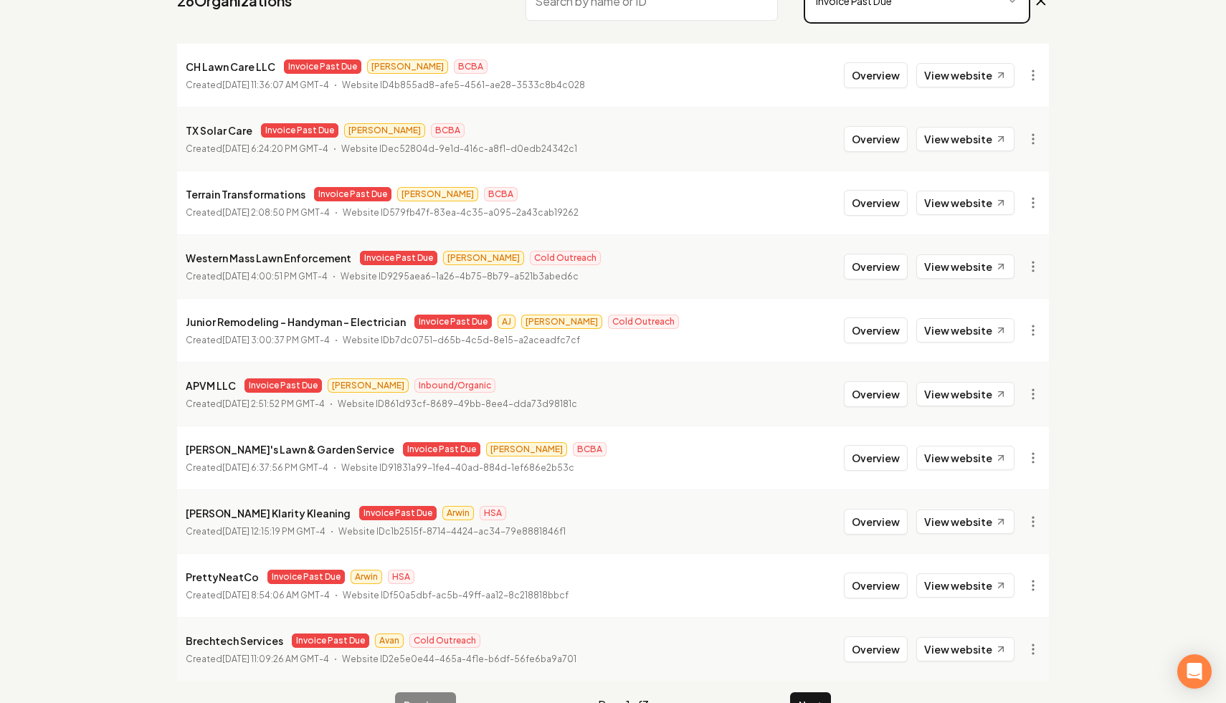
scroll to position [192, 0]
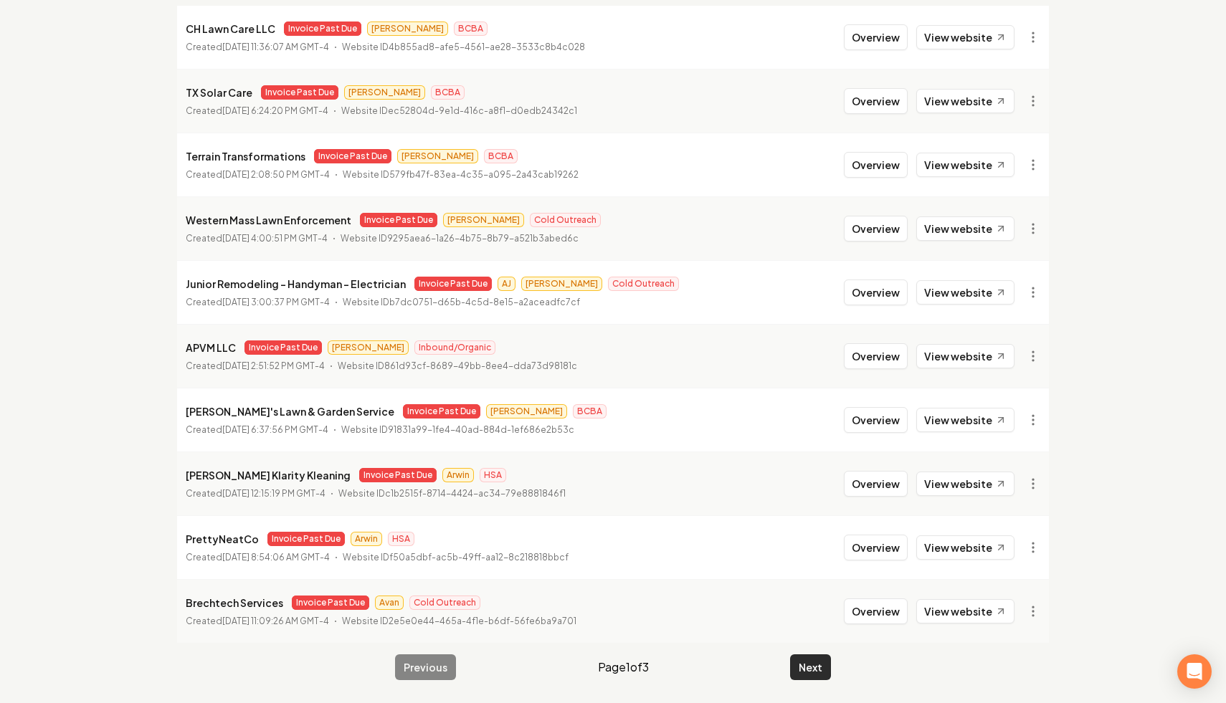
click at [814, 676] on button "Next" at bounding box center [810, 668] width 41 height 26
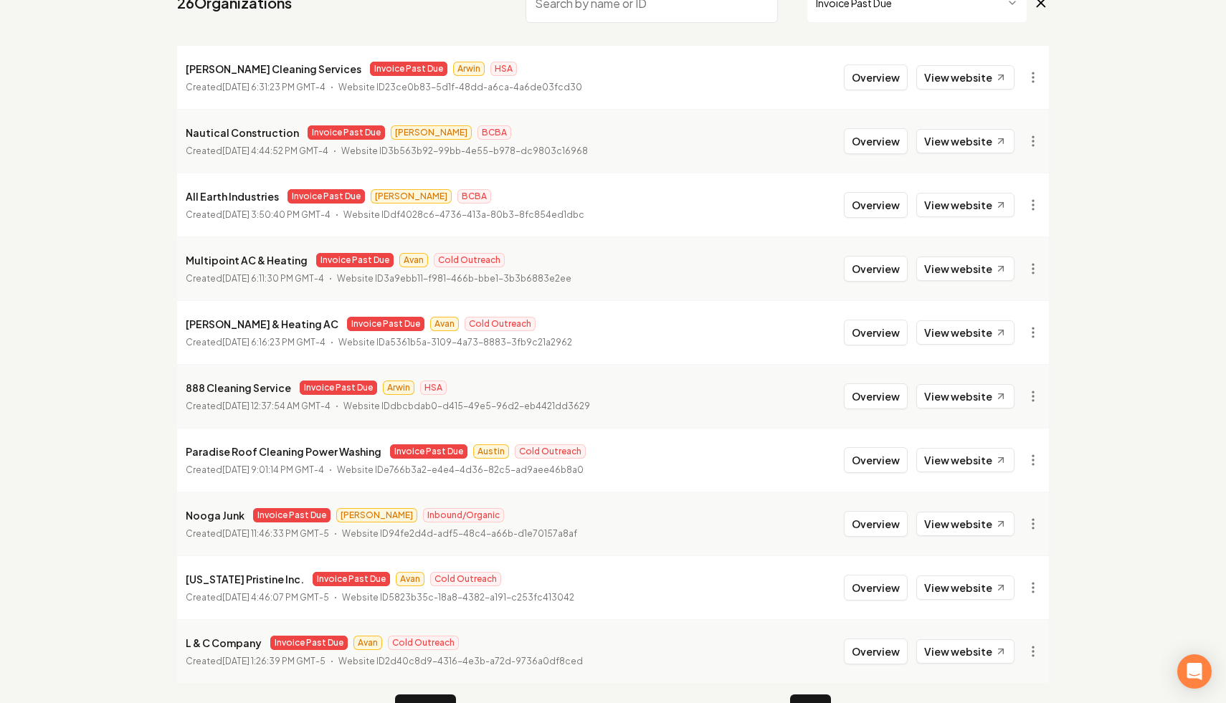
scroll to position [192, 0]
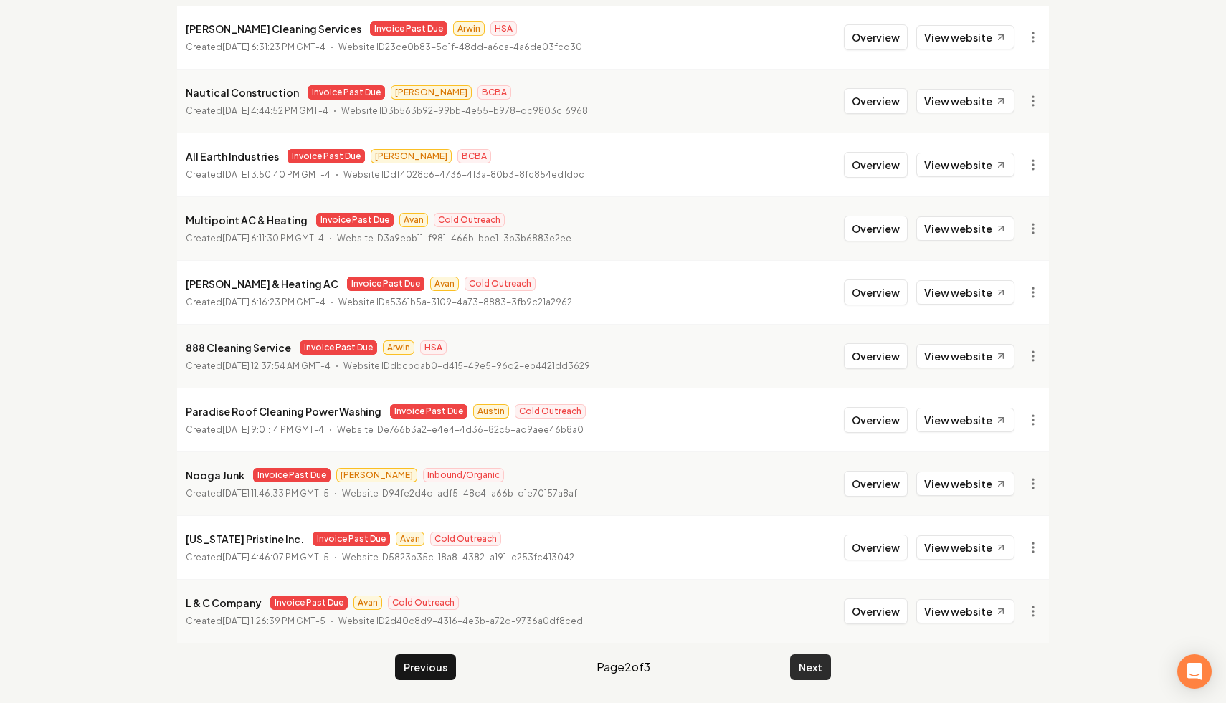
click at [814, 665] on button "Next" at bounding box center [810, 668] width 41 height 26
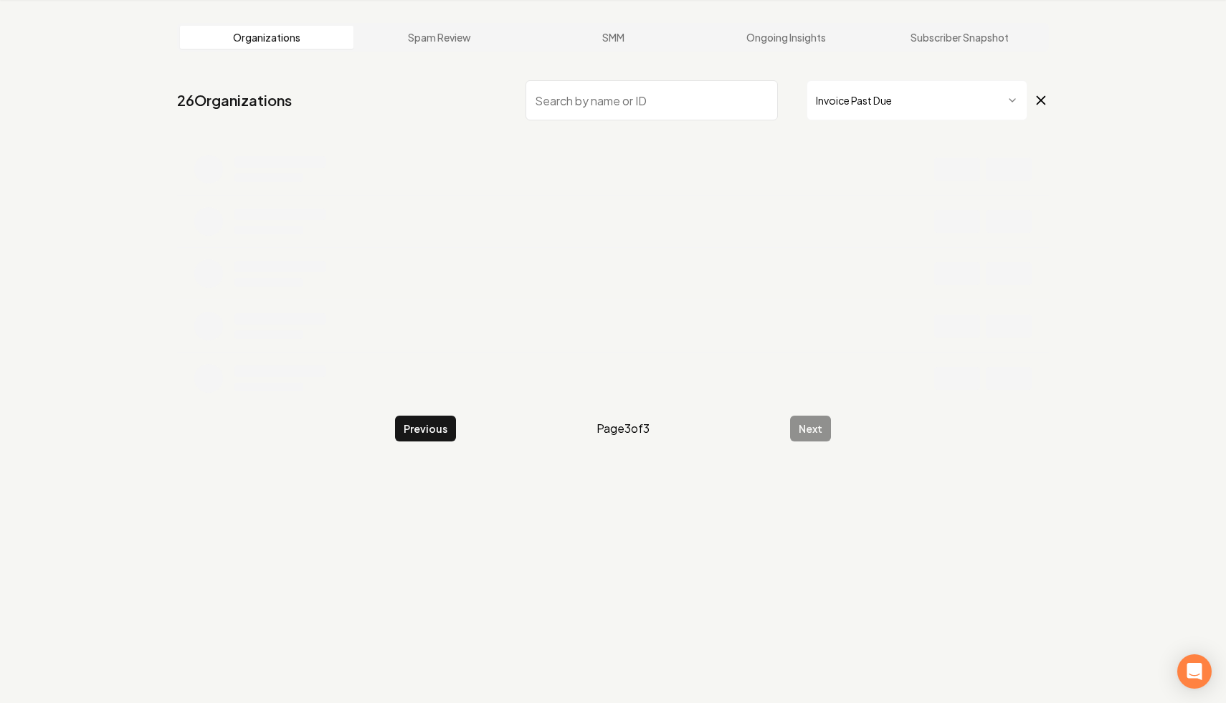
scroll to position [54, 0]
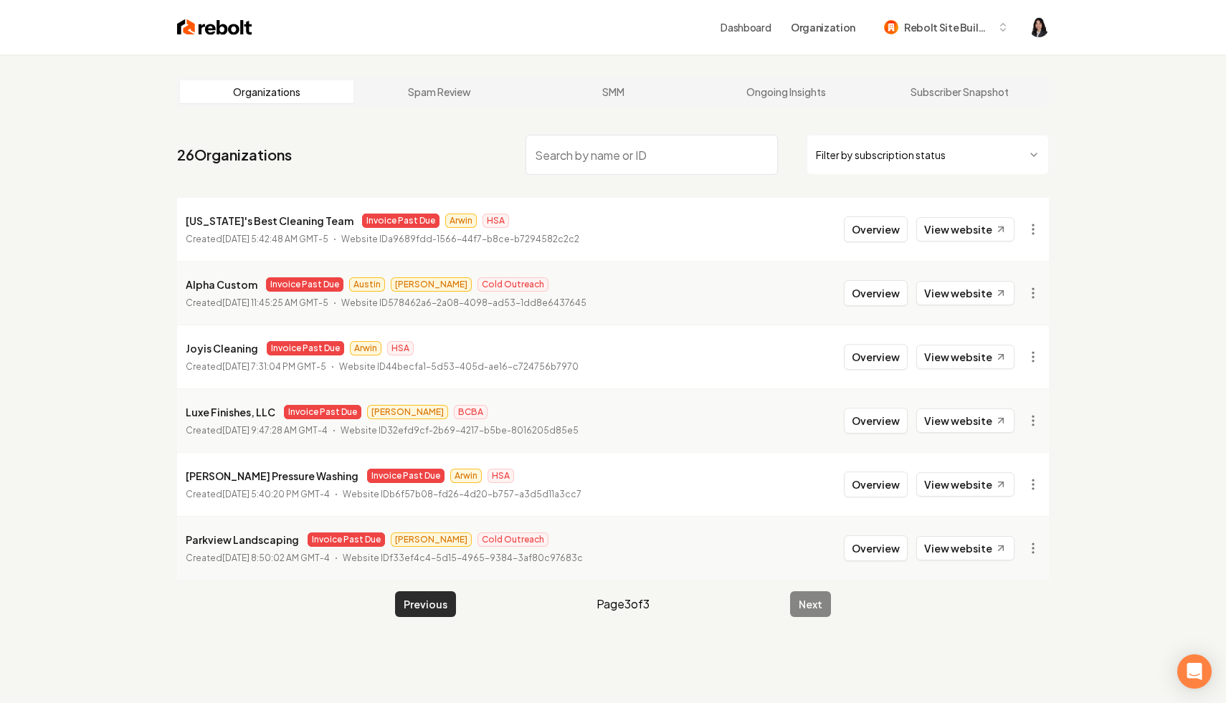
click at [432, 606] on button "Previous" at bounding box center [425, 604] width 61 height 26
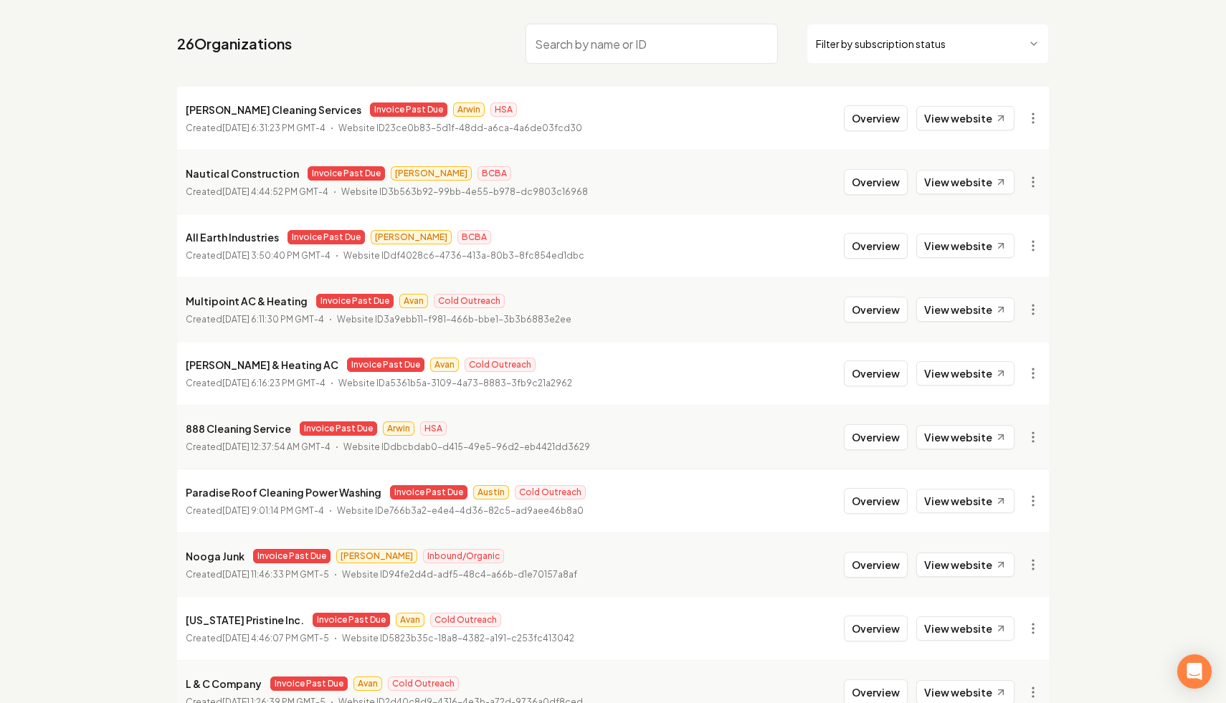
scroll to position [192, 0]
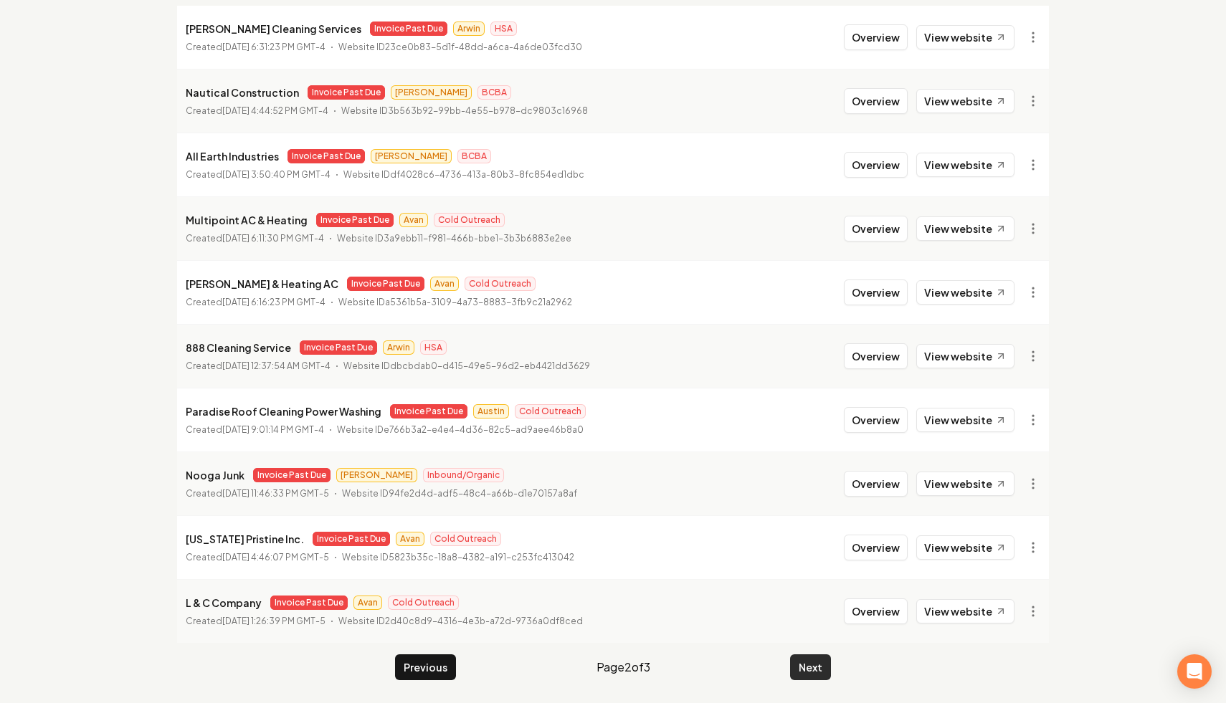
click at [805, 663] on button "Next" at bounding box center [810, 668] width 41 height 26
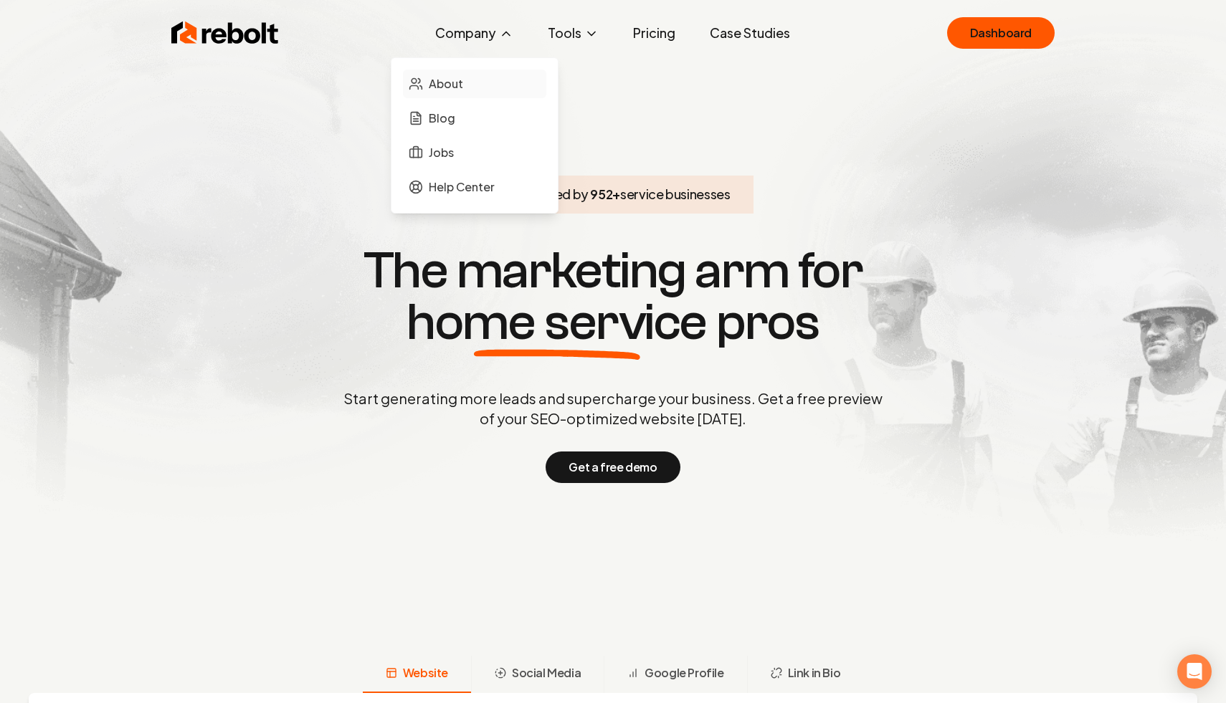
click at [495, 91] on link "About" at bounding box center [474, 84] width 143 height 29
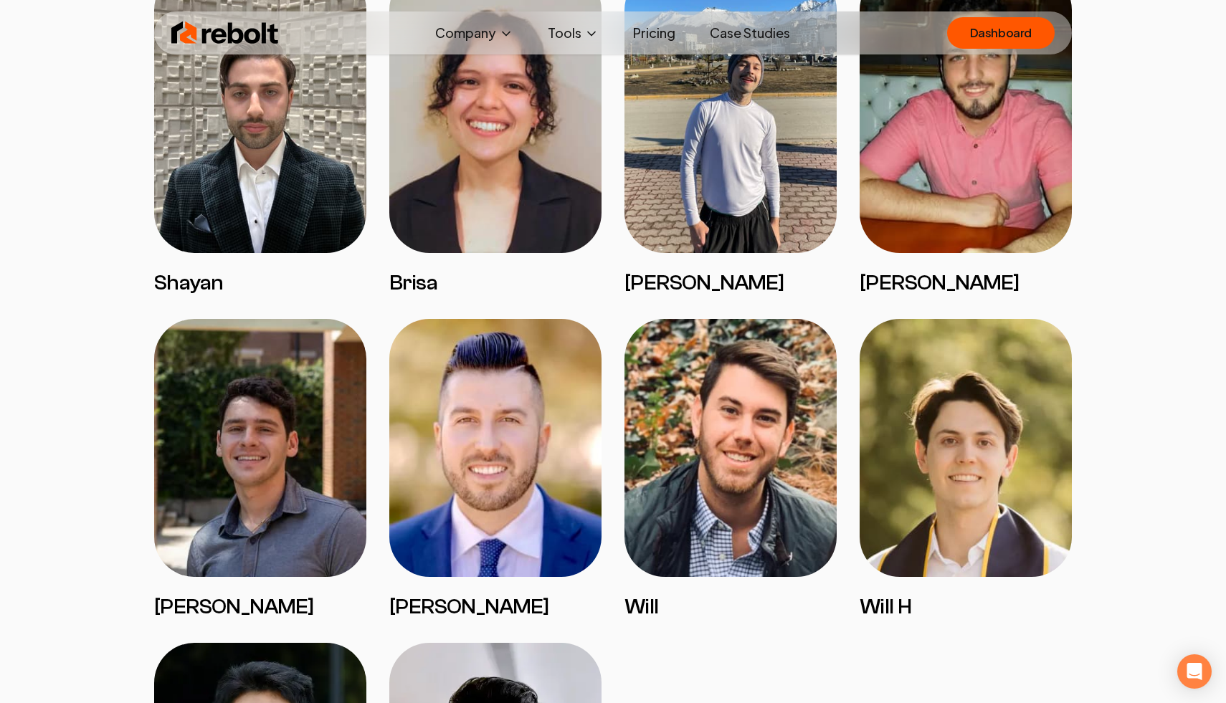
scroll to position [2894, 0]
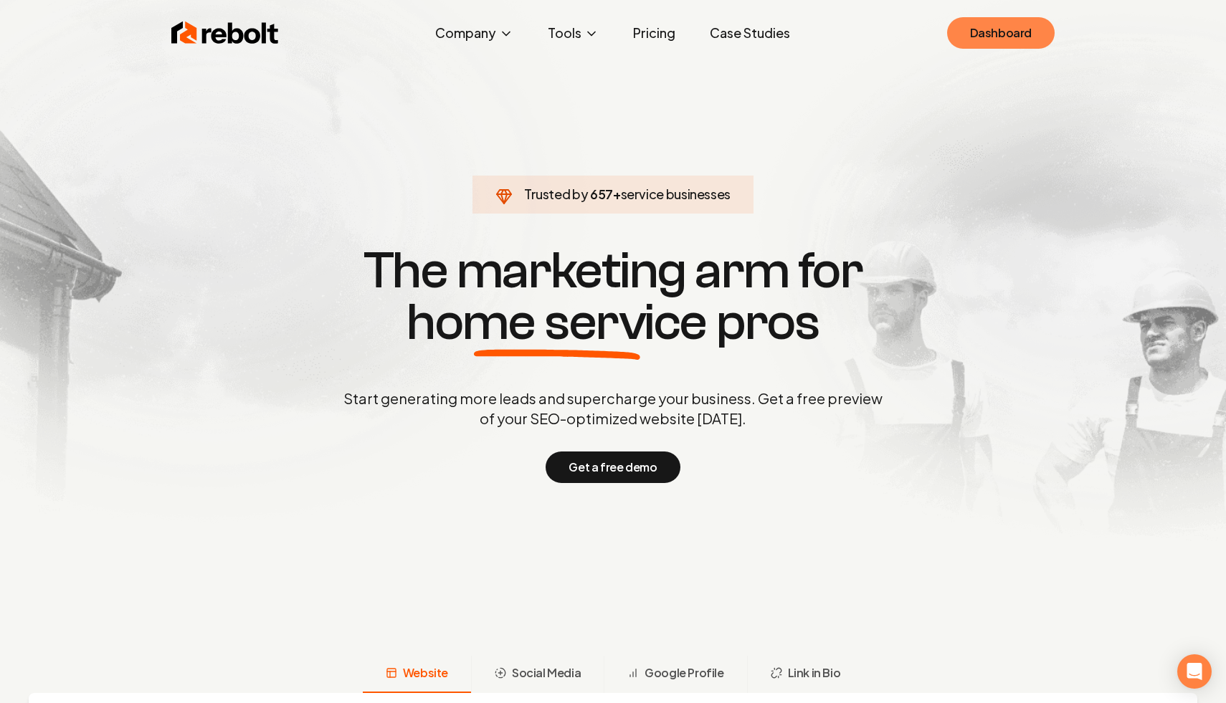
click at [1009, 28] on link "Dashboard" at bounding box center [1001, 33] width 108 height 32
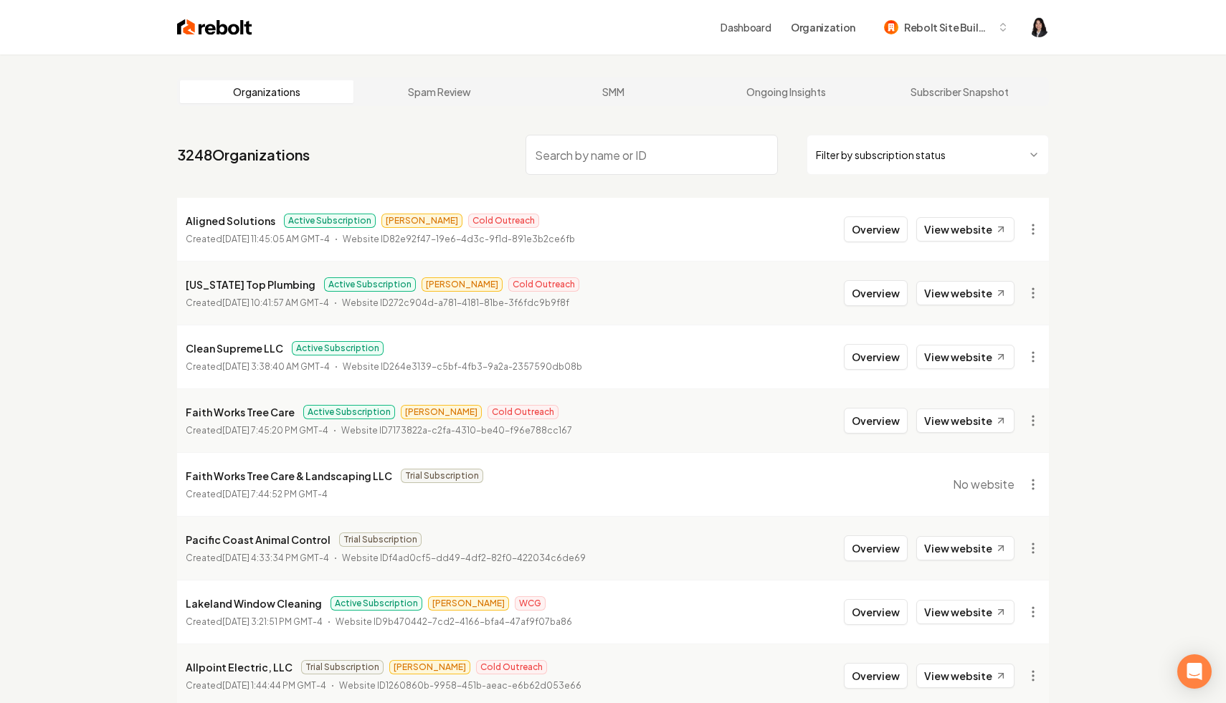
click at [965, 158] on html "Dashboard Organization Rebolt Site Builder Organizations Spam Review SMM Ongoin…" at bounding box center [613, 351] width 1226 height 703
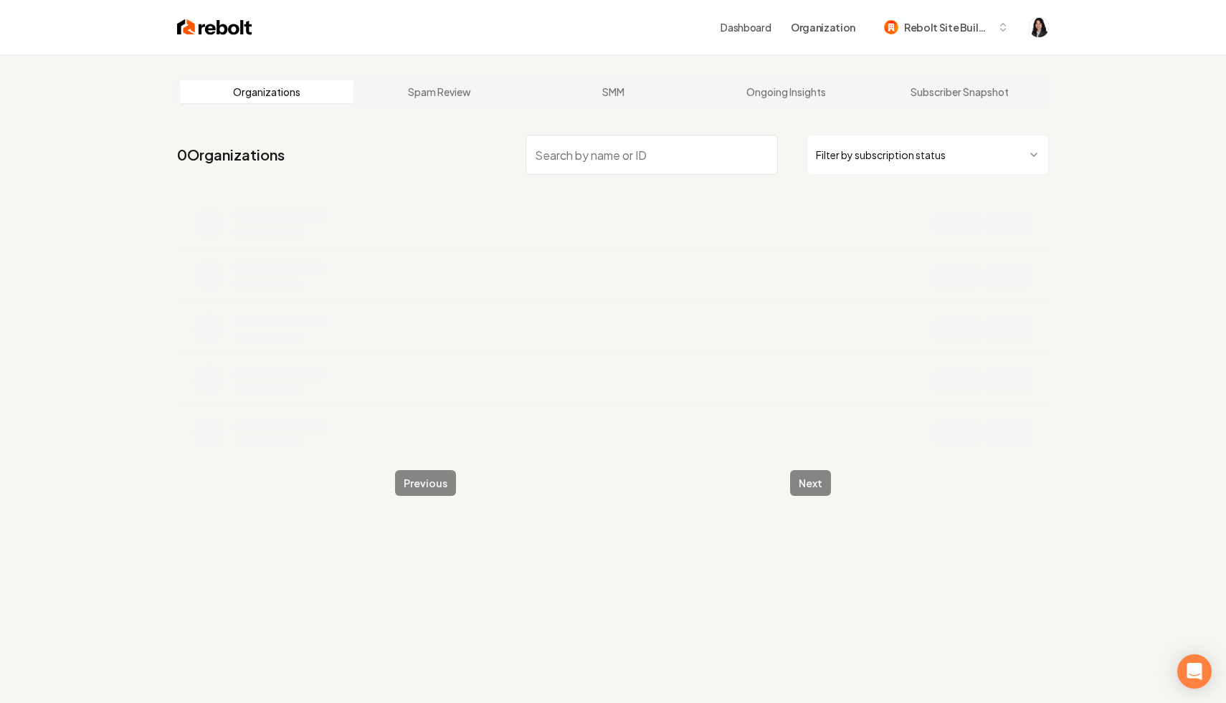
click at [905, 148] on html "Dashboard Organization Rebolt Site Builder Organizations Spam Review SMM Ongoin…" at bounding box center [613, 351] width 1226 height 703
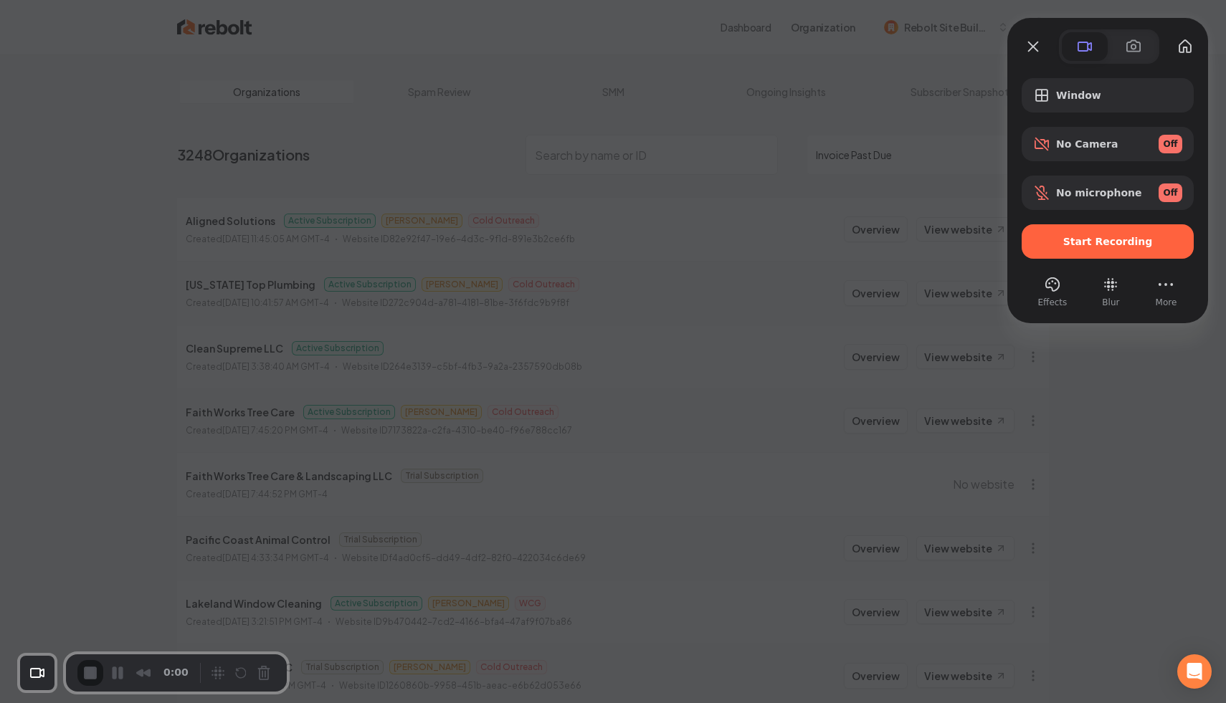
click at [1122, 363] on div at bounding box center [613, 351] width 1226 height 703
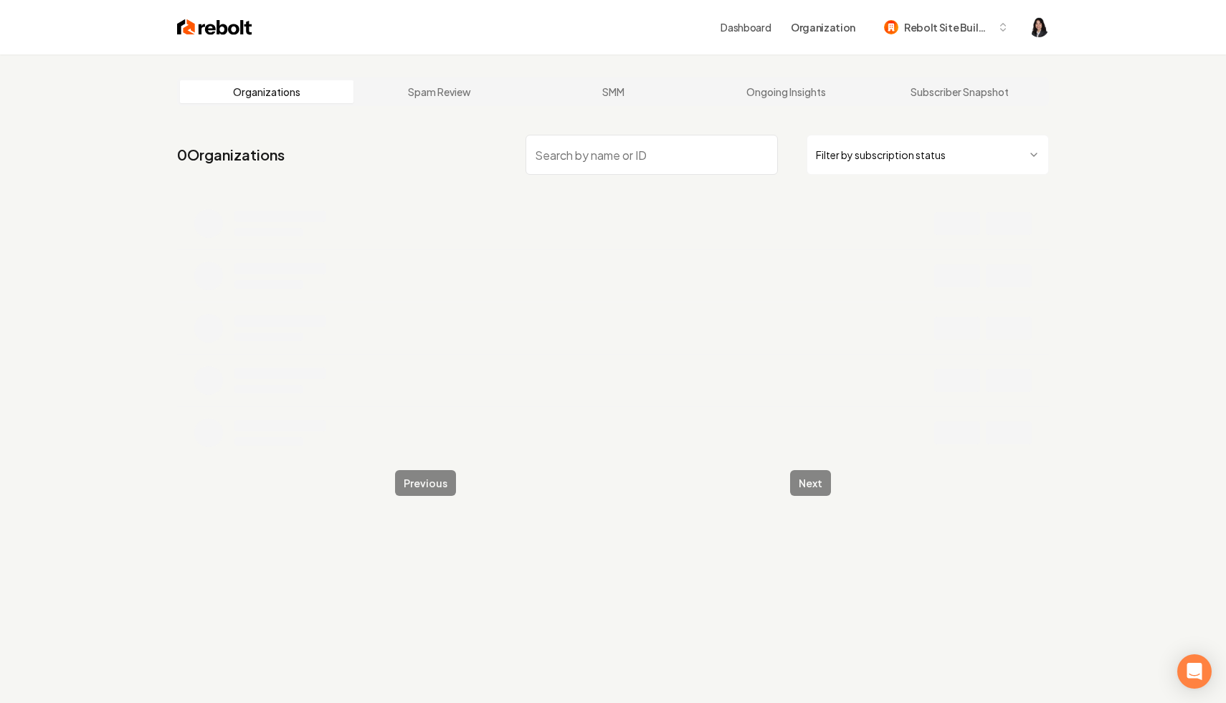
click at [873, 152] on html "Dashboard Organization Rebolt Site Builder Organizations Spam Review SMM Ongoin…" at bounding box center [613, 351] width 1226 height 703
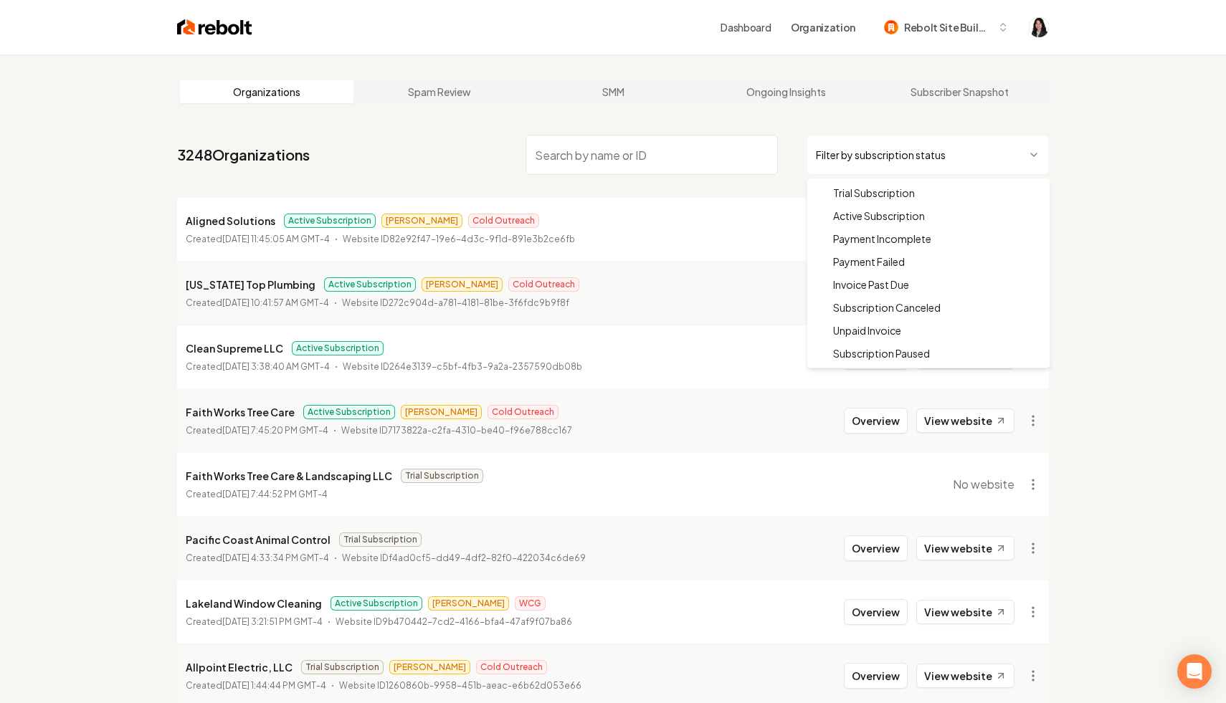
click at [993, 156] on html "Dashboard Organization Rebolt Site Builder Organizations Spam Review SMM Ongoin…" at bounding box center [613, 351] width 1226 height 703
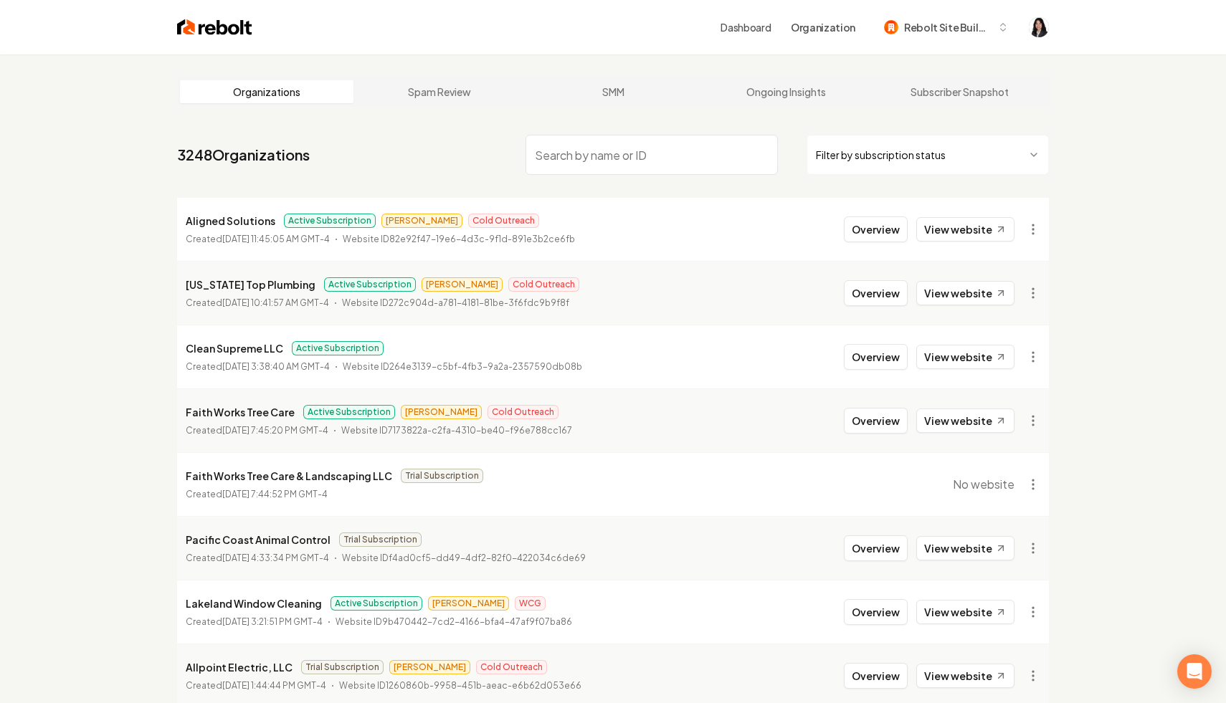
click at [1117, 135] on div "Organizations Spam Review SMM Ongoing Insights Subscriber Snapshot 3248 Organiz…" at bounding box center [613, 474] width 1226 height 841
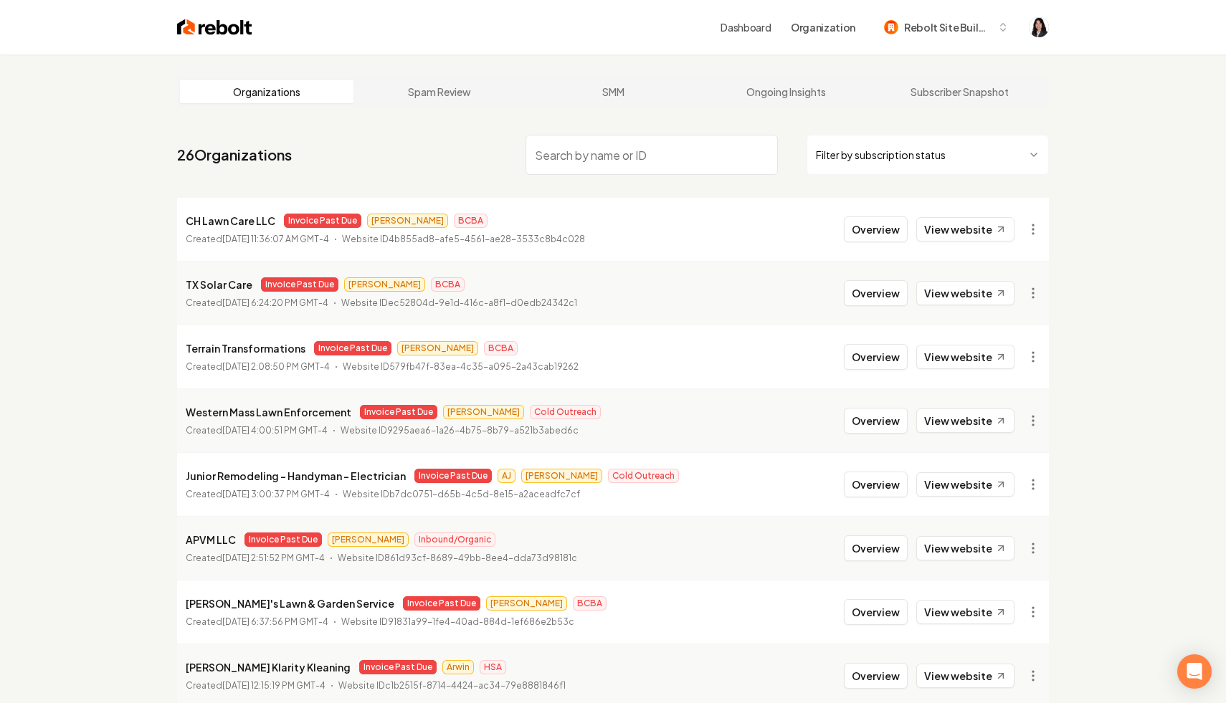
click at [954, 153] on html "Dashboard Organization Rebolt Site Builder Organizations Spam Review SMM Ongoin…" at bounding box center [613, 351] width 1226 height 703
click at [789, 91] on html "Dashboard Organization Rebolt Site Builder Organizations Spam Review SMM Ongoin…" at bounding box center [613, 351] width 1226 height 703
click at [120, 145] on div "Organizations Spam Review SMM Ongoing Insights Subscriber Snapshot 26 Organizat…" at bounding box center [613, 474] width 1226 height 841
click at [882, 166] on html "Dashboard Organization Rebolt Site Builder Organizations Spam Review SMM Ongoin…" at bounding box center [613, 351] width 1226 height 703
